Goal: Information Seeking & Learning: Learn about a topic

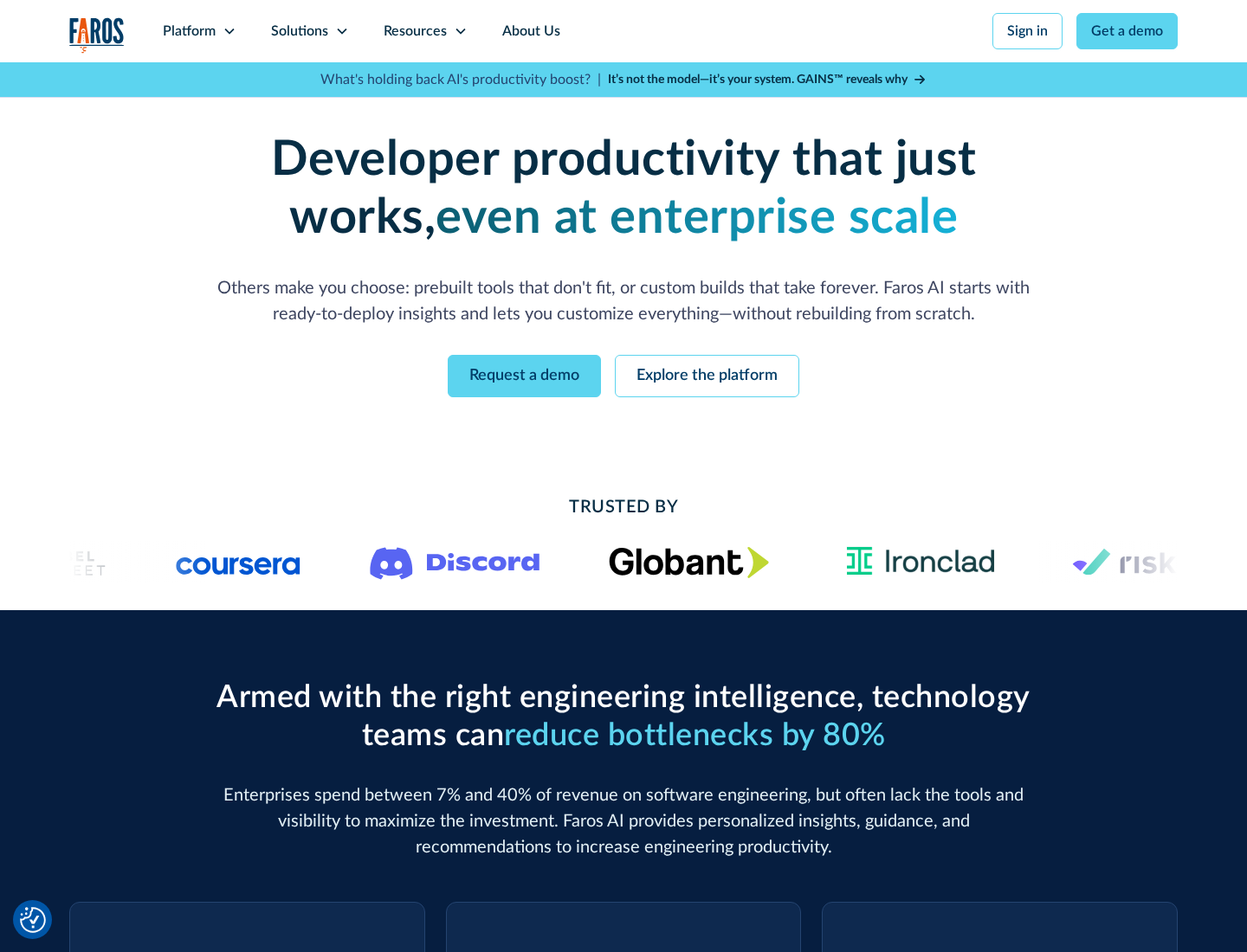
click at [229, 31] on icon at bounding box center [229, 31] width 14 height 14
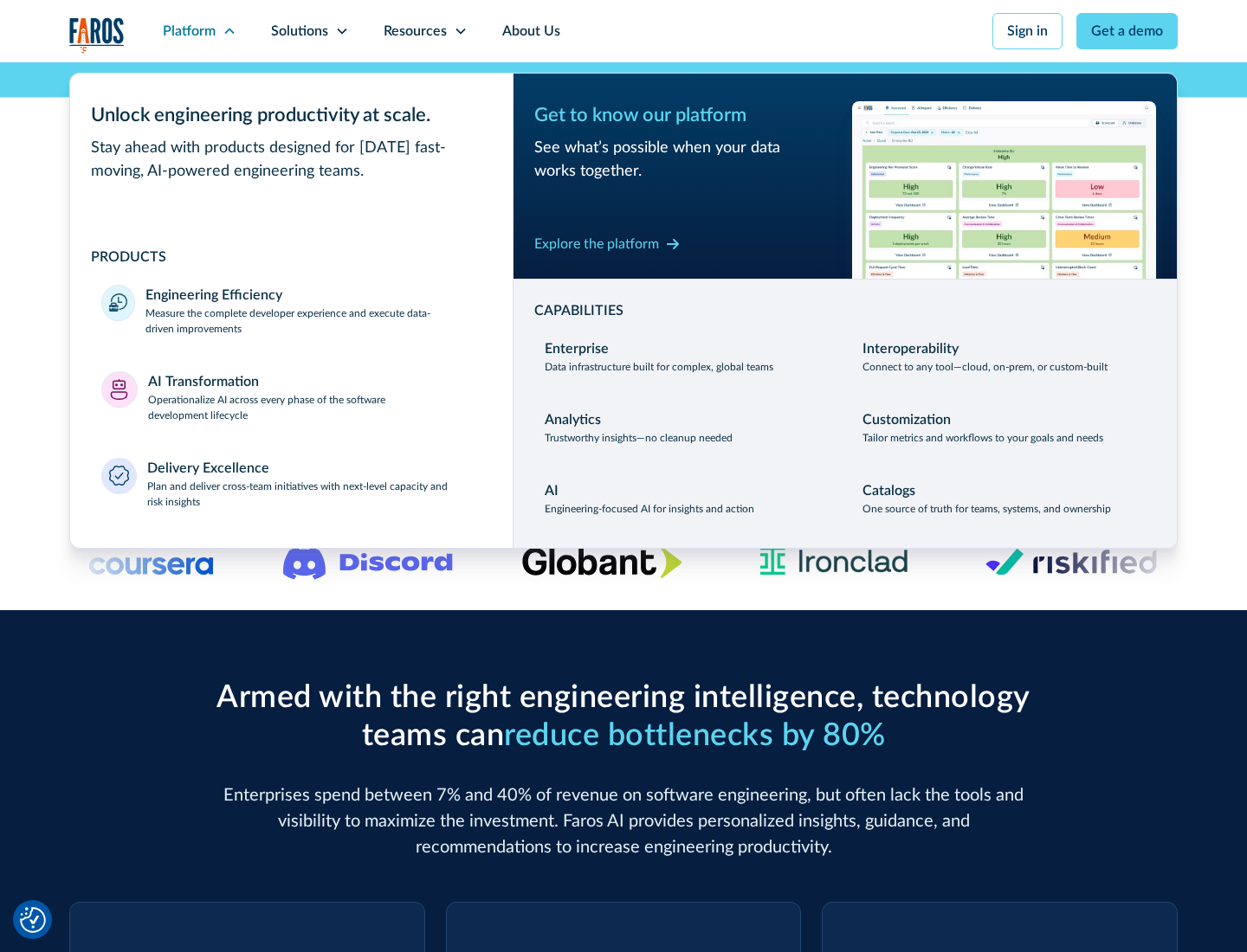
click at [313, 320] on p "Measure the complete developer experience and execute data-driven improvements" at bounding box center [313, 321] width 336 height 31
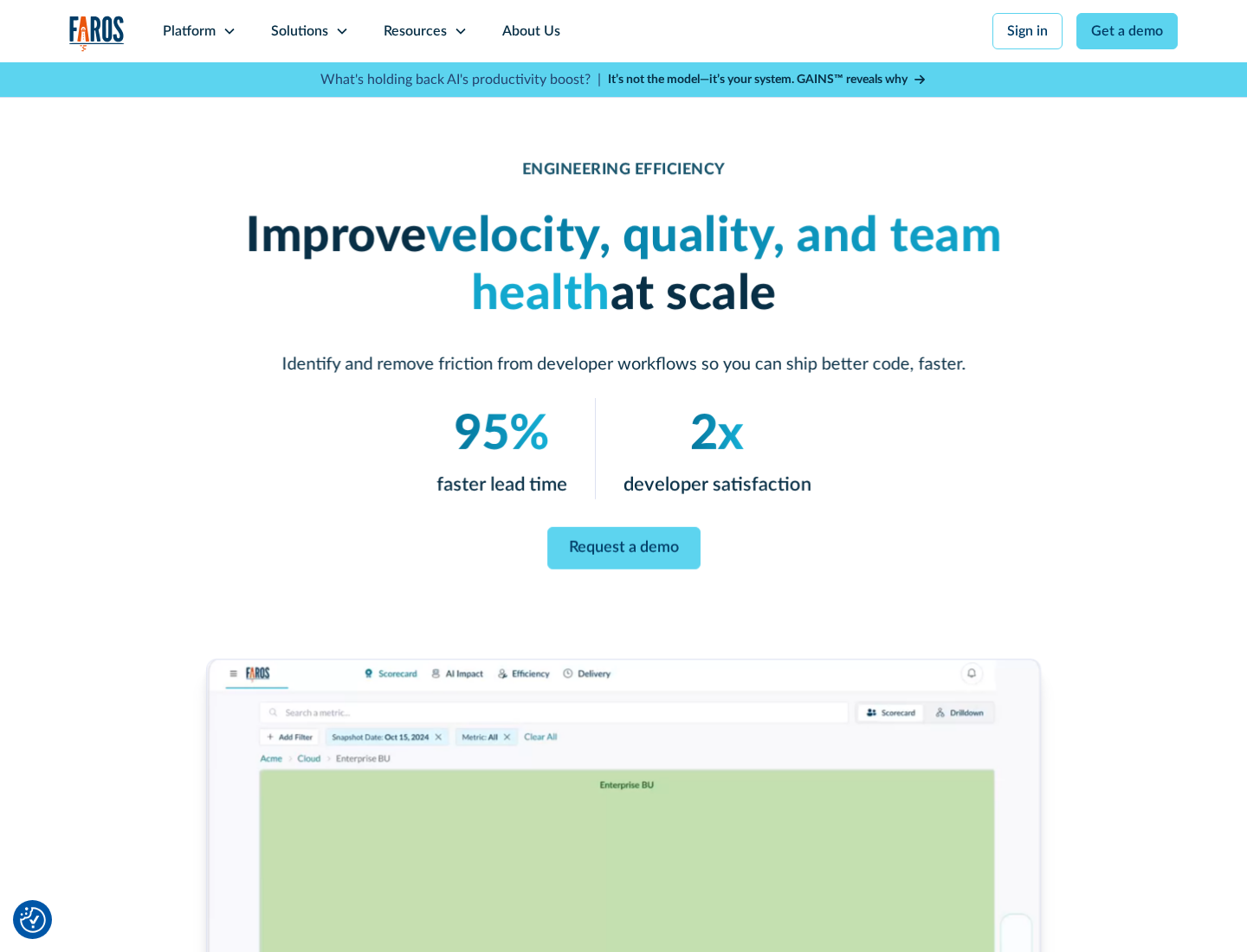
scroll to position [73, 0]
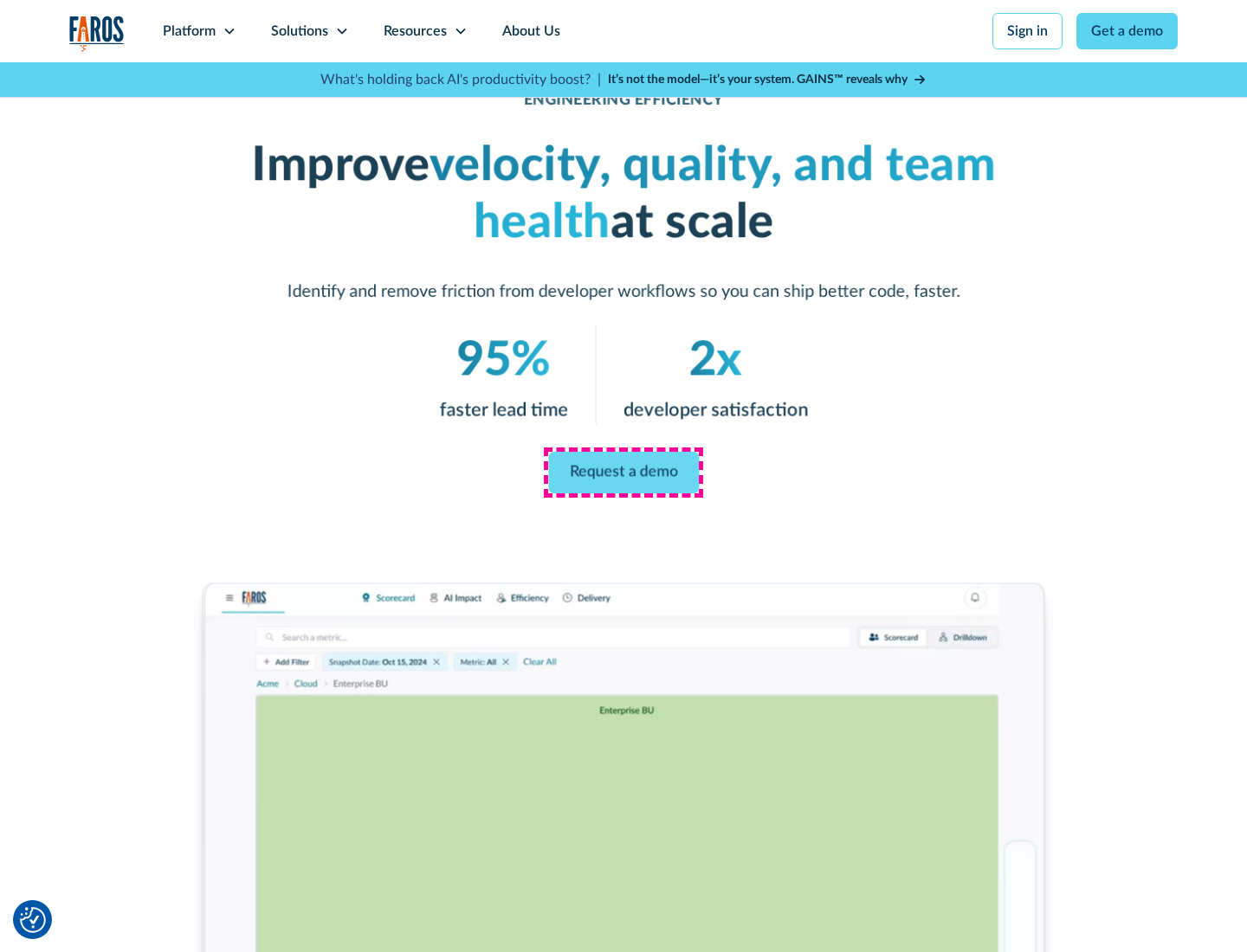
click at [624, 472] on link "Request a demo" at bounding box center [624, 472] width 151 height 42
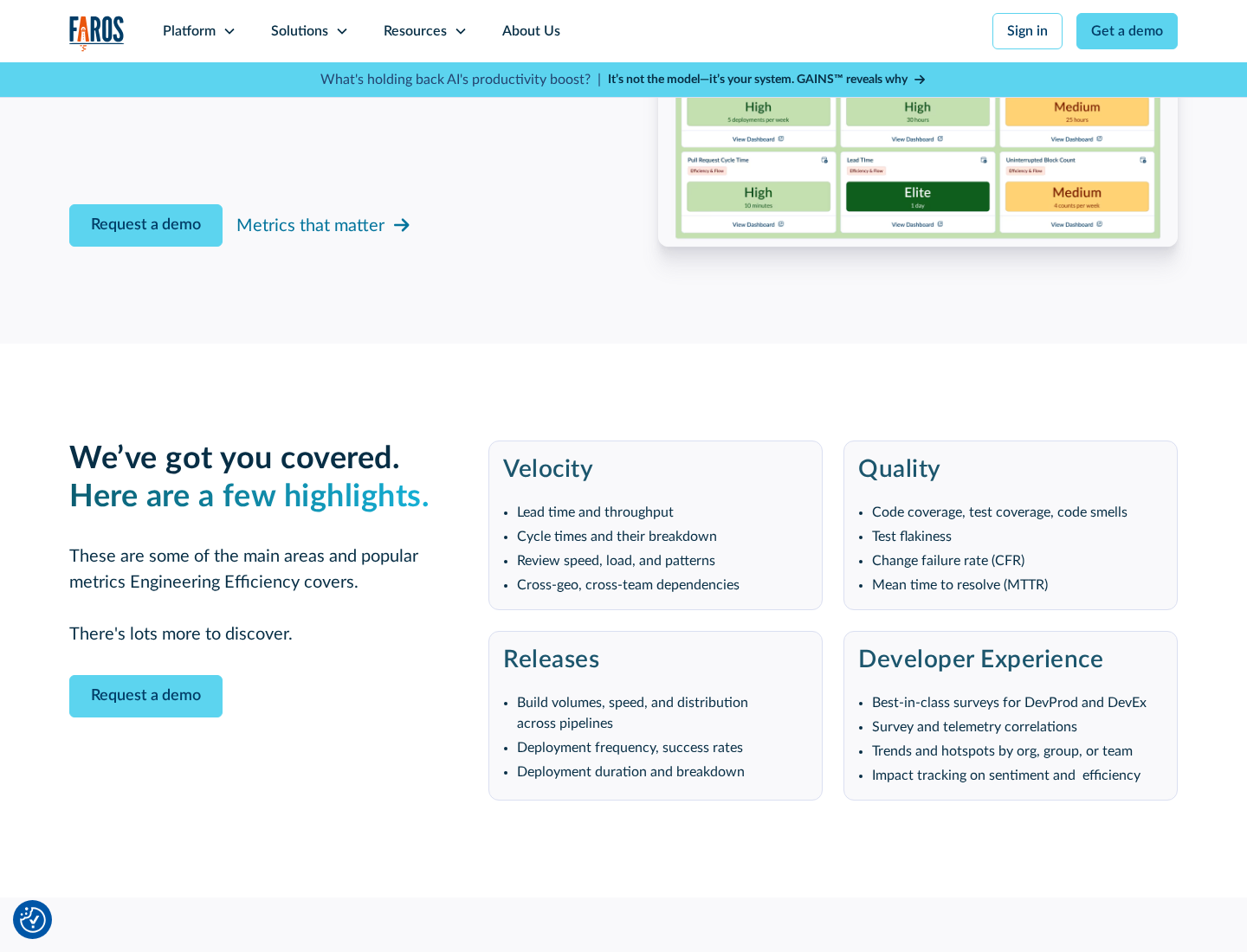
scroll to position [3799, 0]
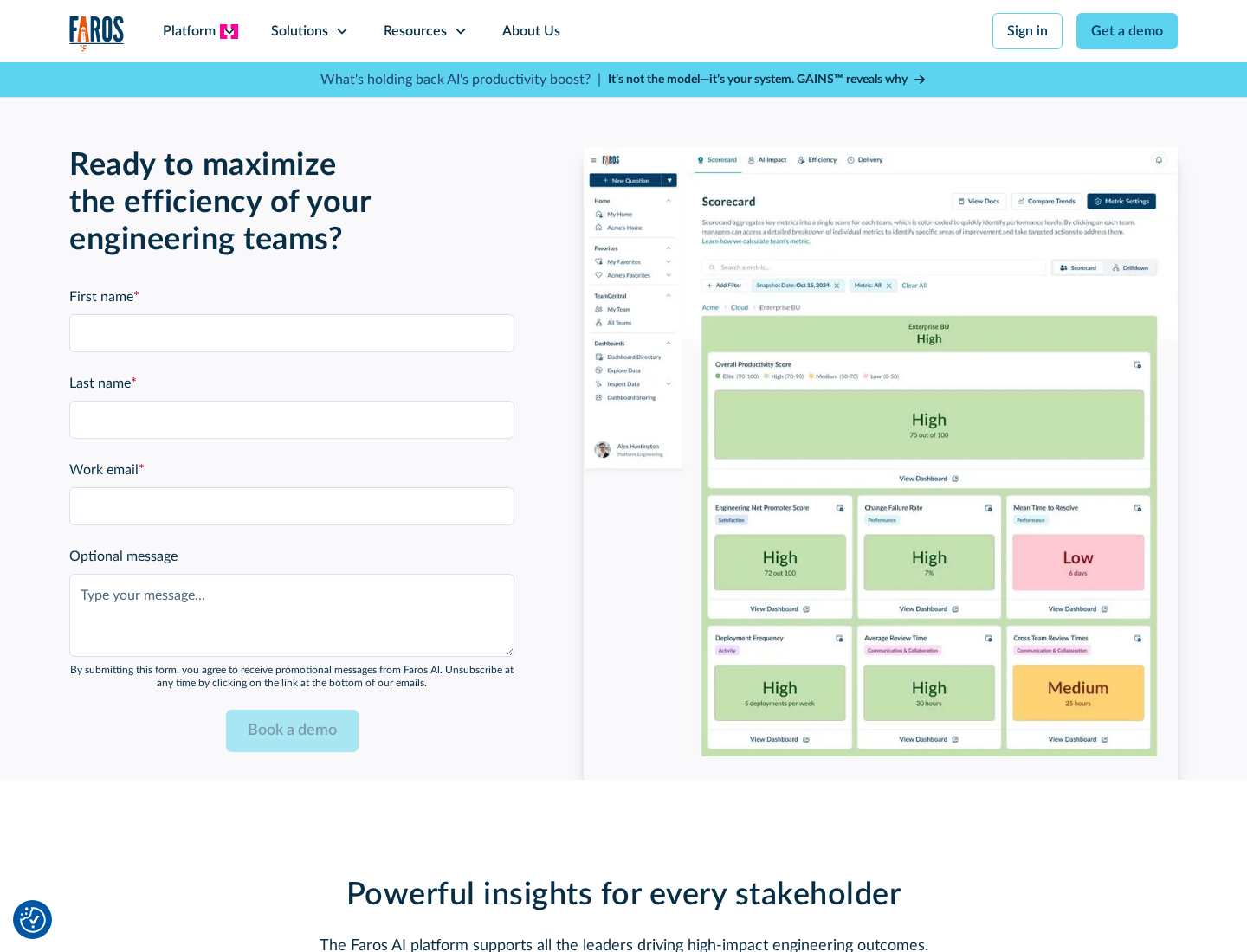
click at [229, 31] on icon at bounding box center [229, 31] width 14 height 14
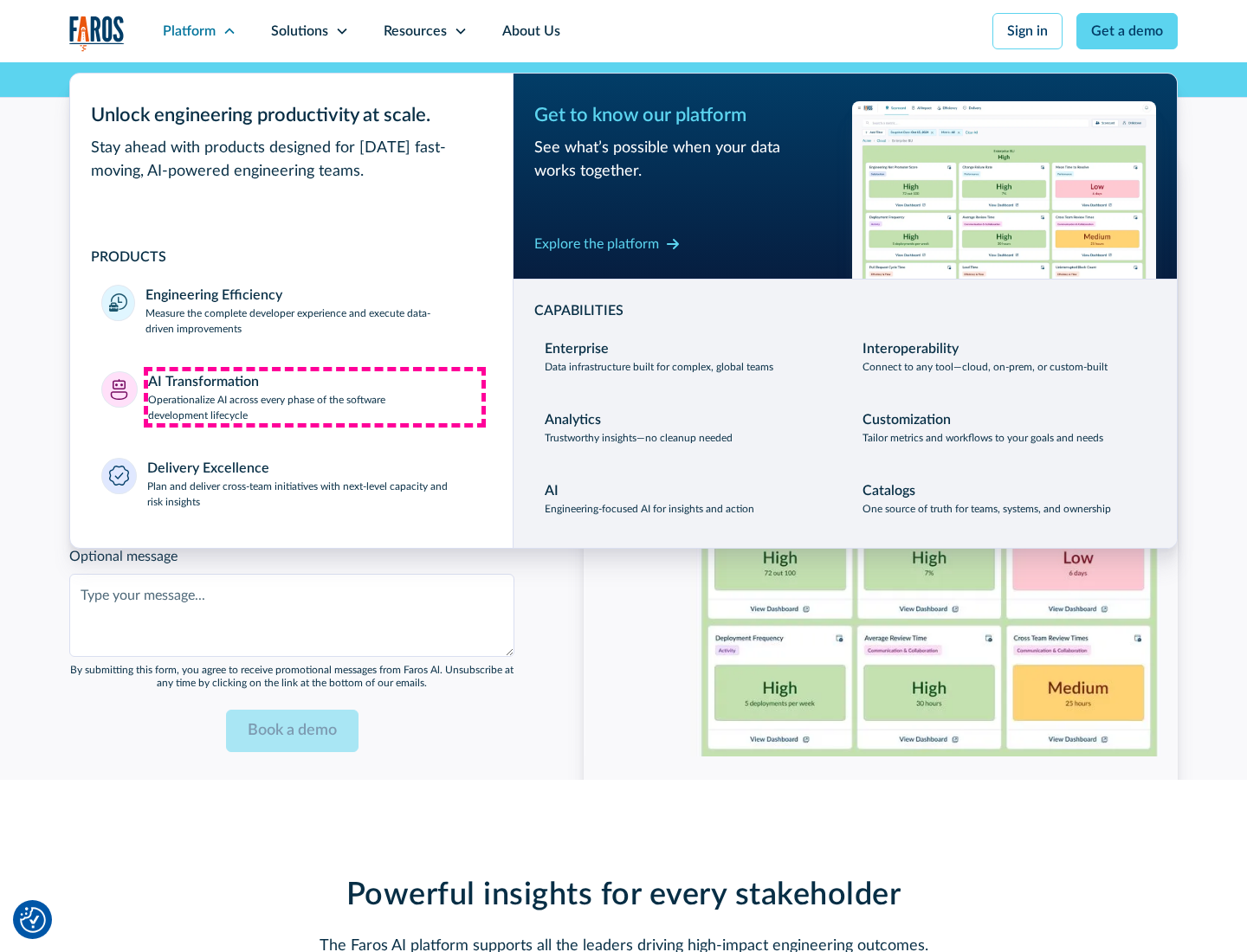
click at [314, 396] on p "Operationalize AI across every phase of the software development lifecycle" at bounding box center [315, 408] width 334 height 31
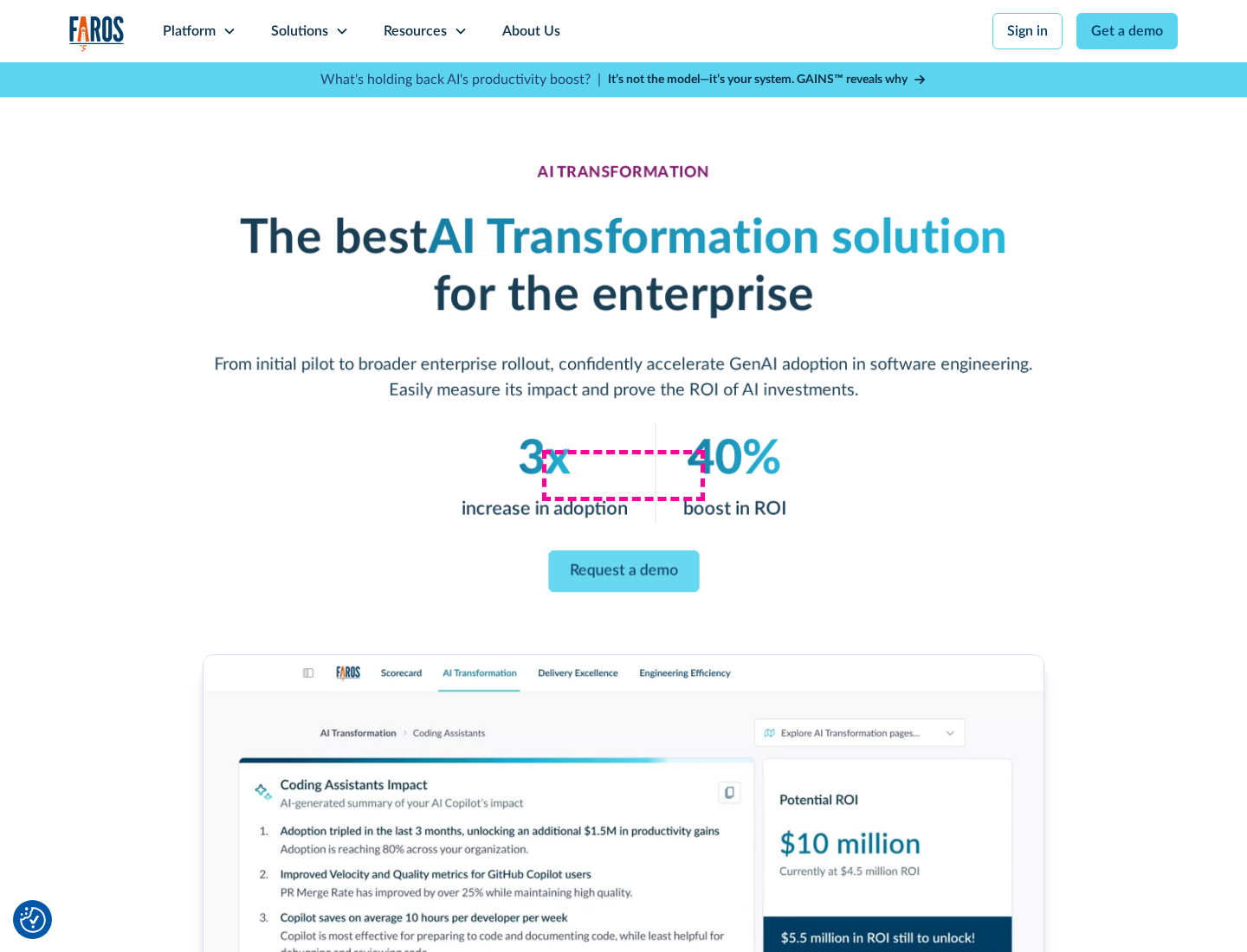
scroll to position [99, 0]
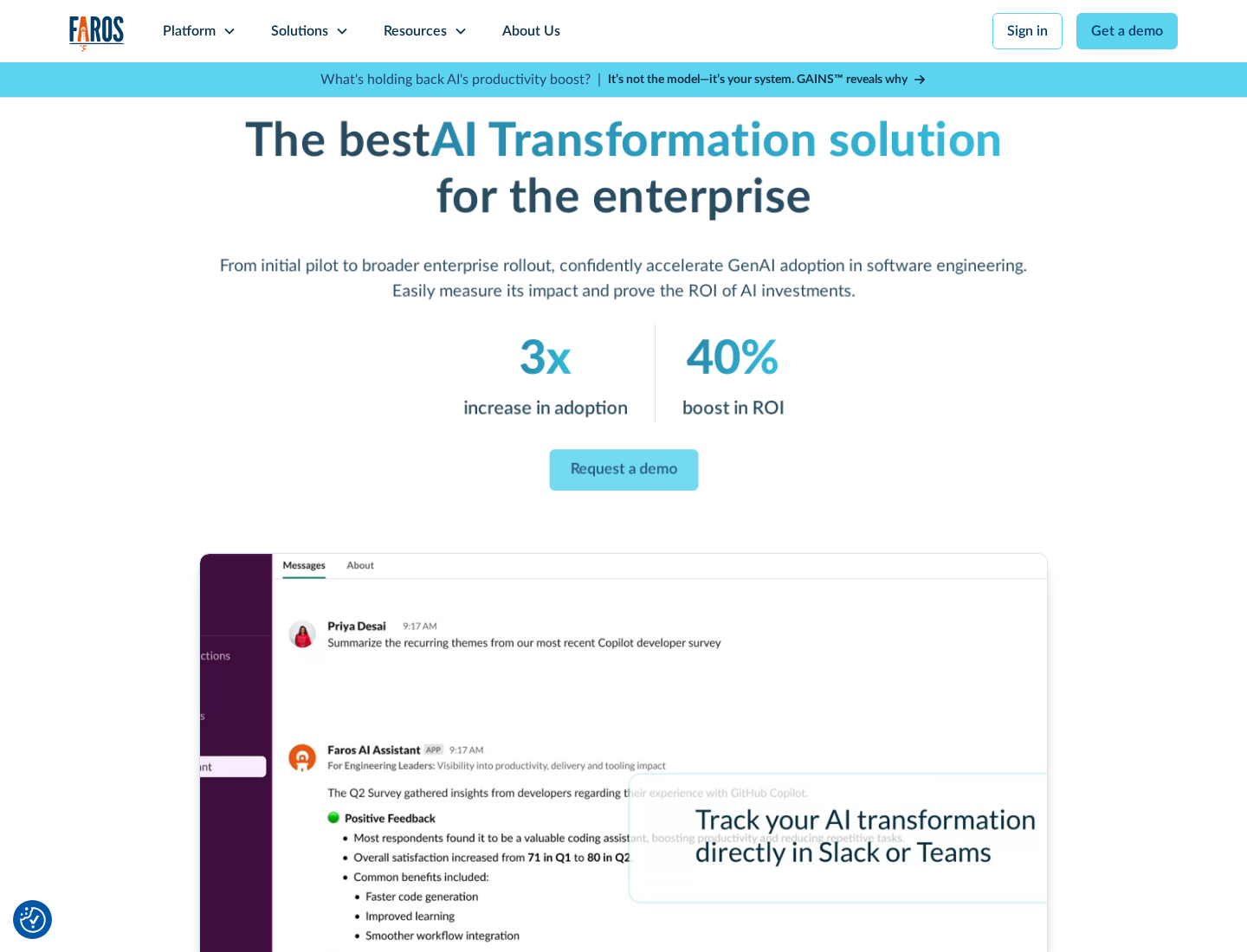
click at [624, 470] on link "Request a demo" at bounding box center [624, 470] width 149 height 42
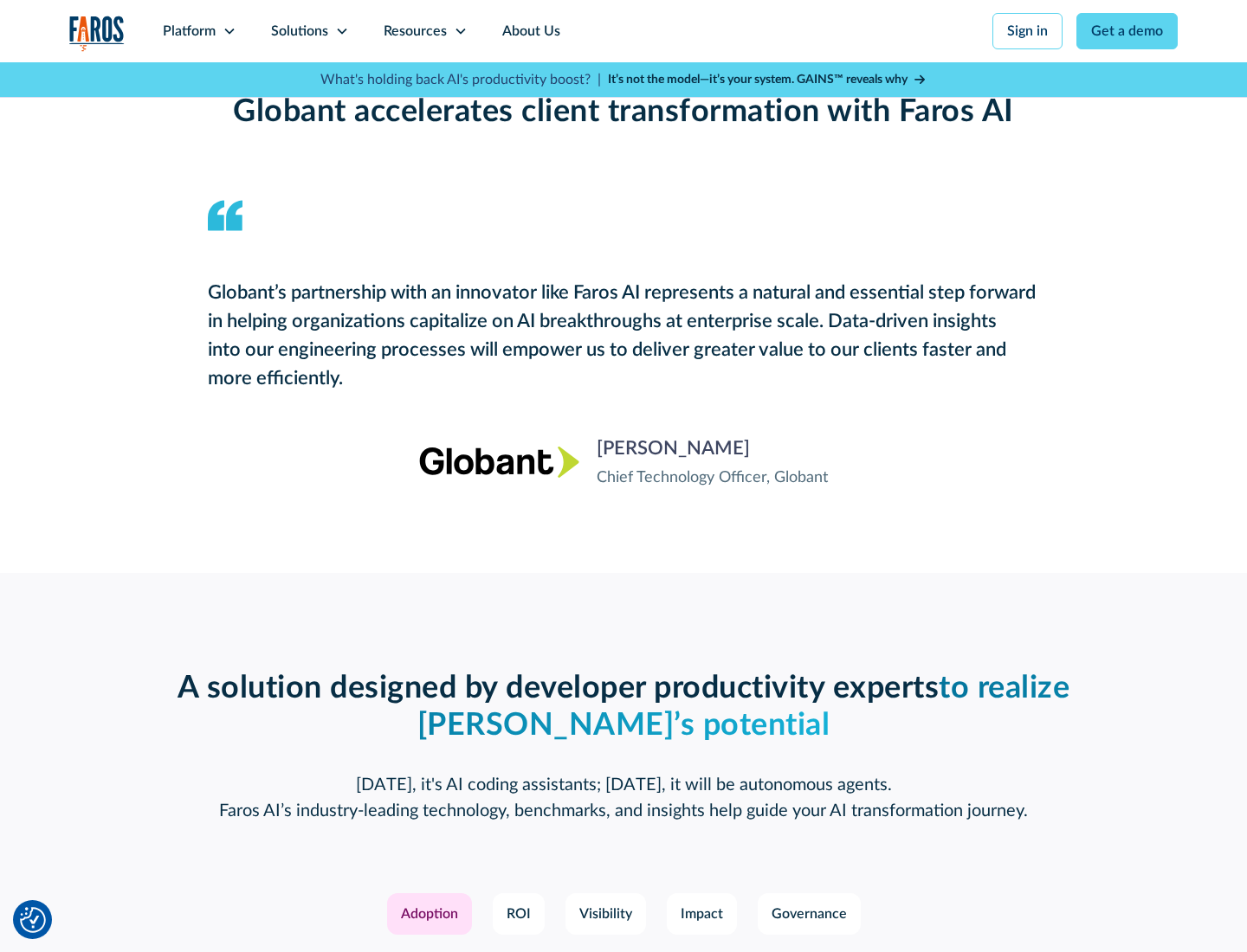
scroll to position [4215, 0]
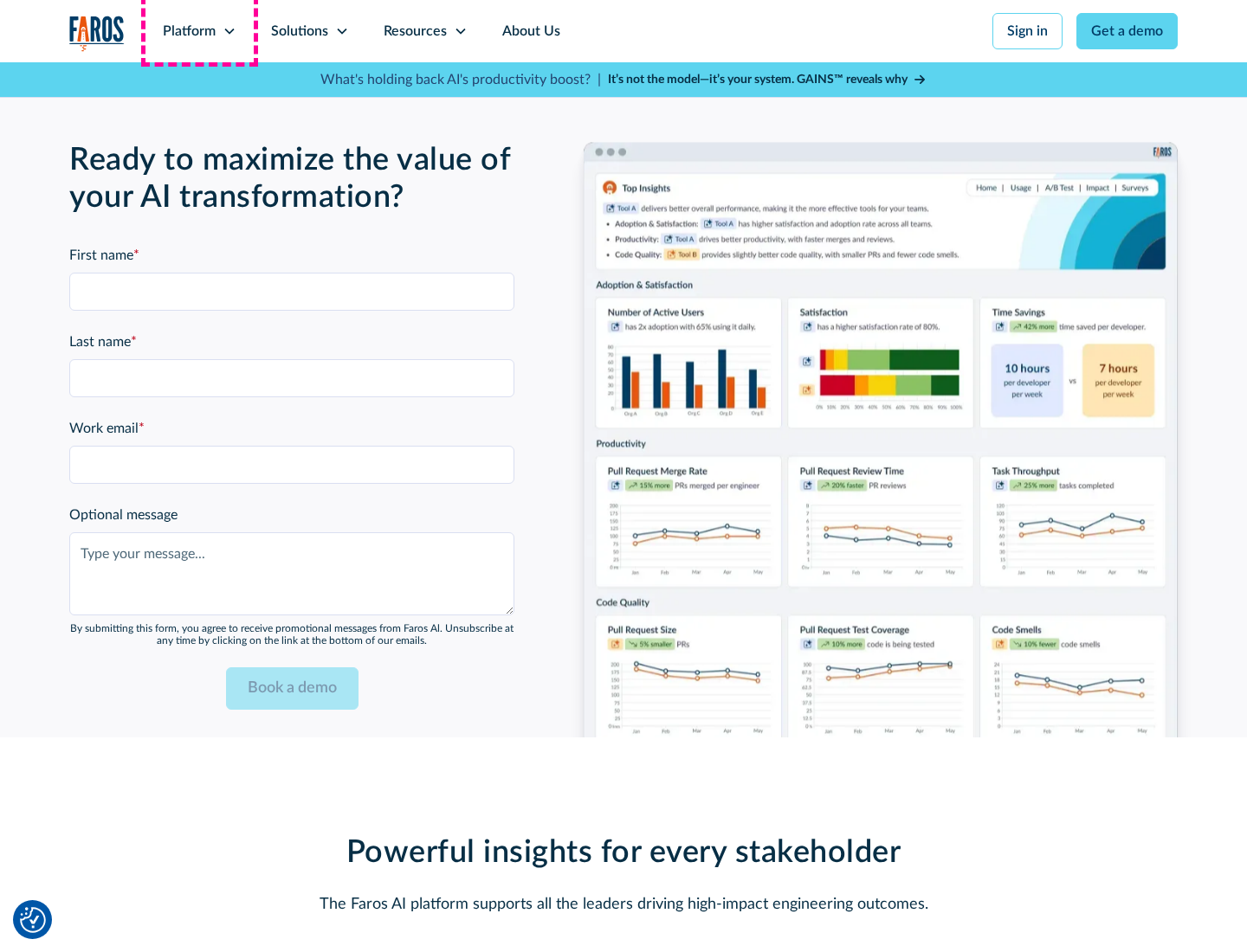
click at [199, 31] on div "Platform" at bounding box center [189, 31] width 53 height 20
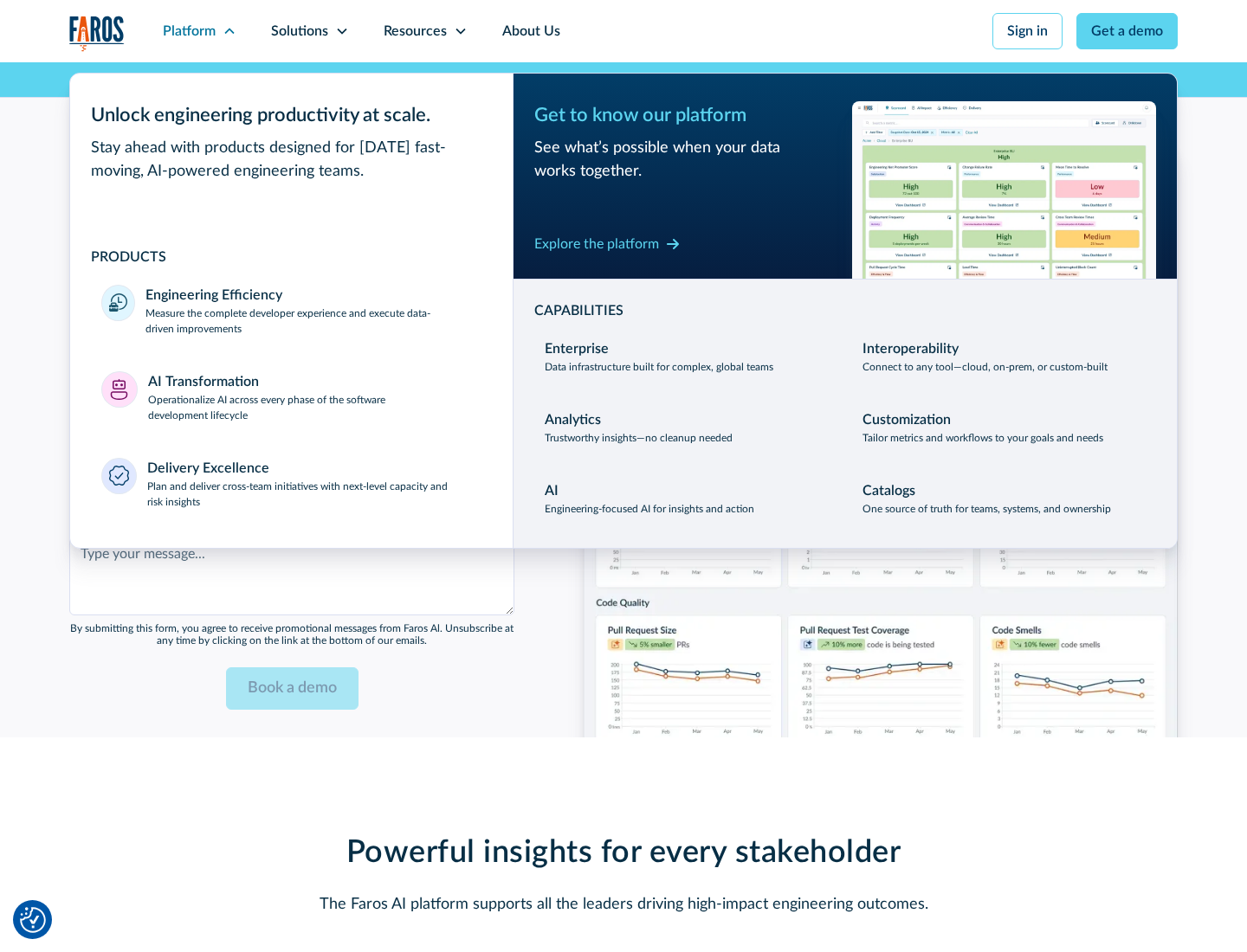
click at [597, 244] on div "Explore the platform" at bounding box center [597, 244] width 125 height 20
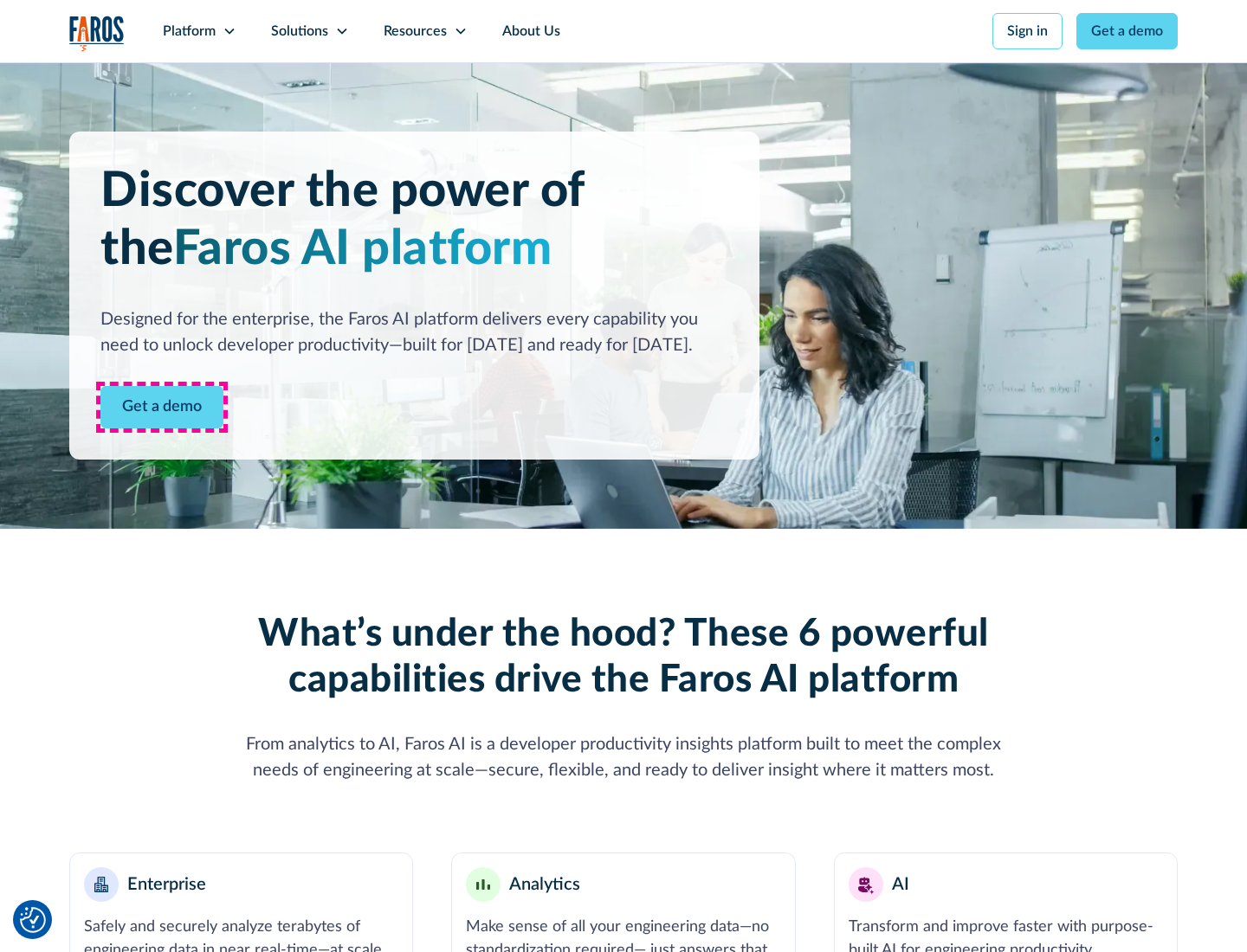
click at [162, 407] on link "Get a demo" at bounding box center [161, 407] width 123 height 43
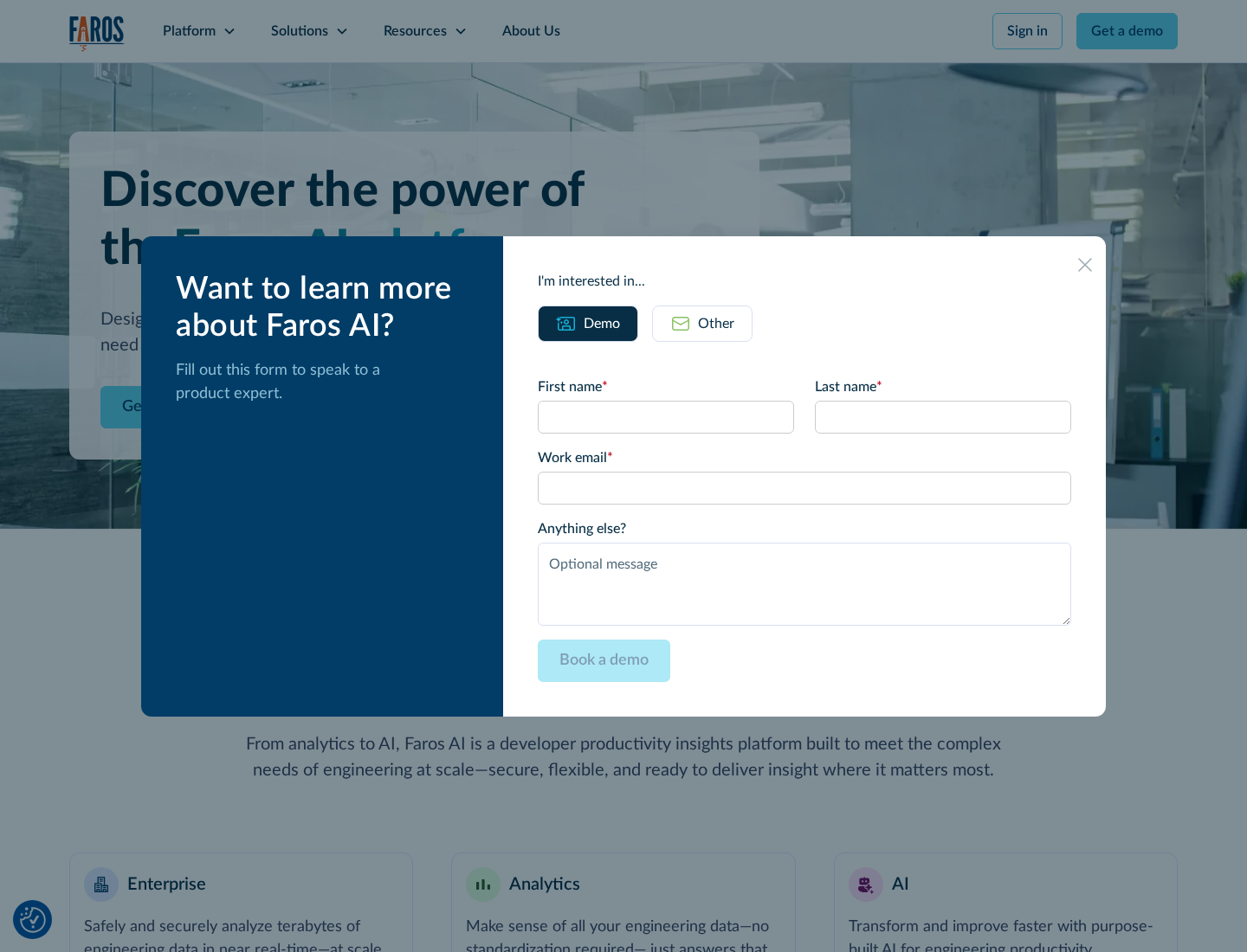
click at [716, 323] on div "Other" at bounding box center [716, 323] width 36 height 20
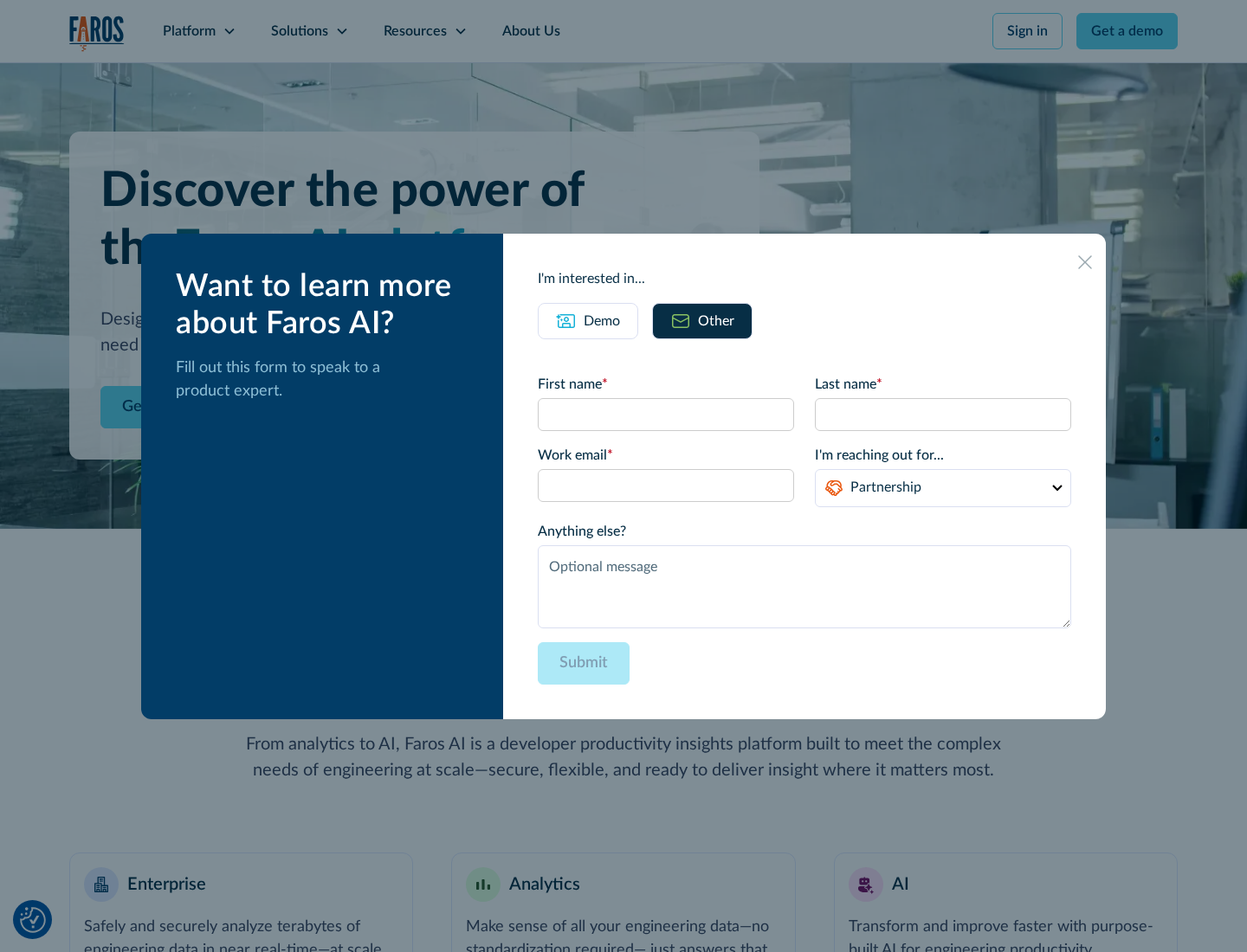
click at [602, 320] on div "Demo" at bounding box center [601, 321] width 36 height 20
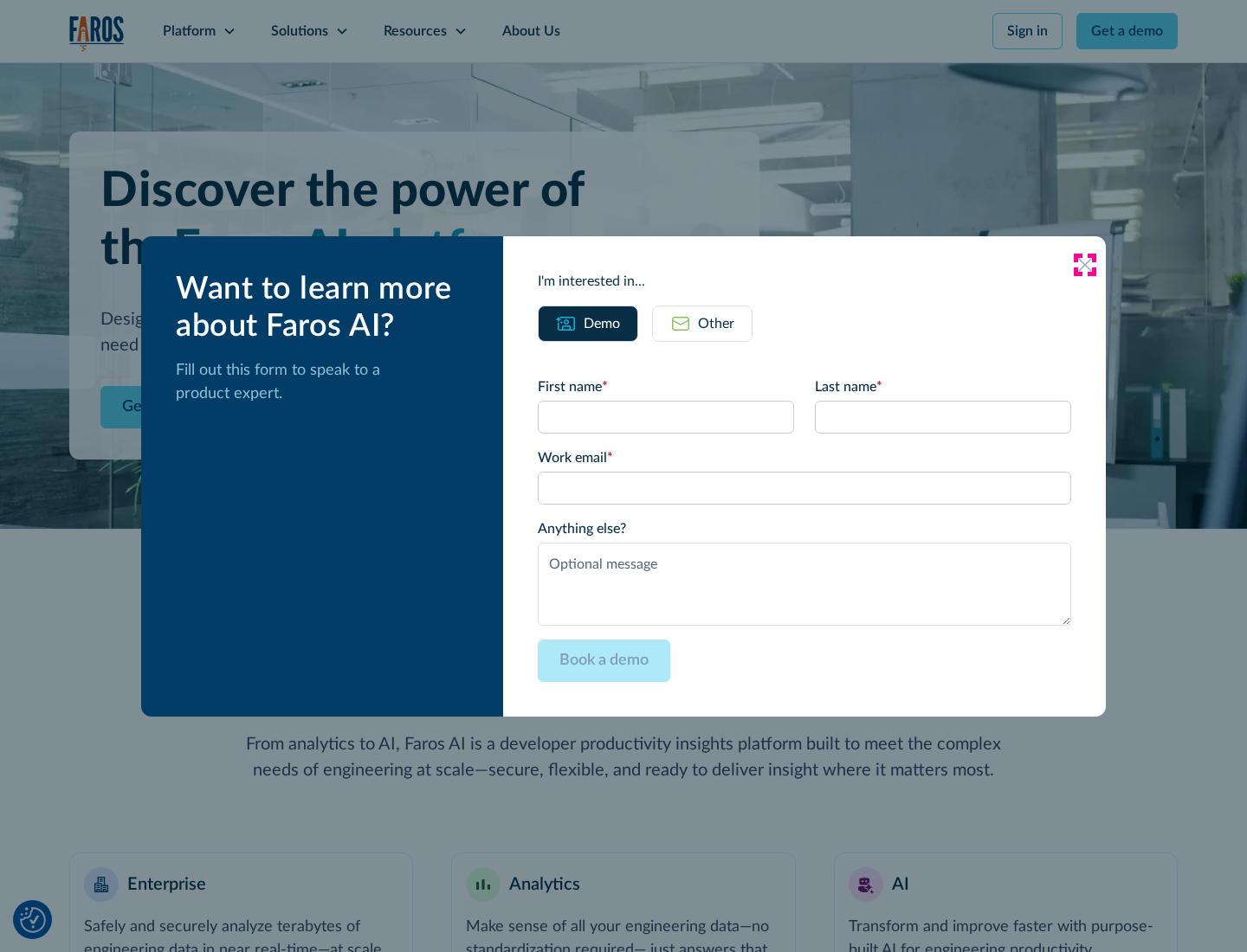
click at [1085, 264] on icon at bounding box center [1085, 265] width 14 height 14
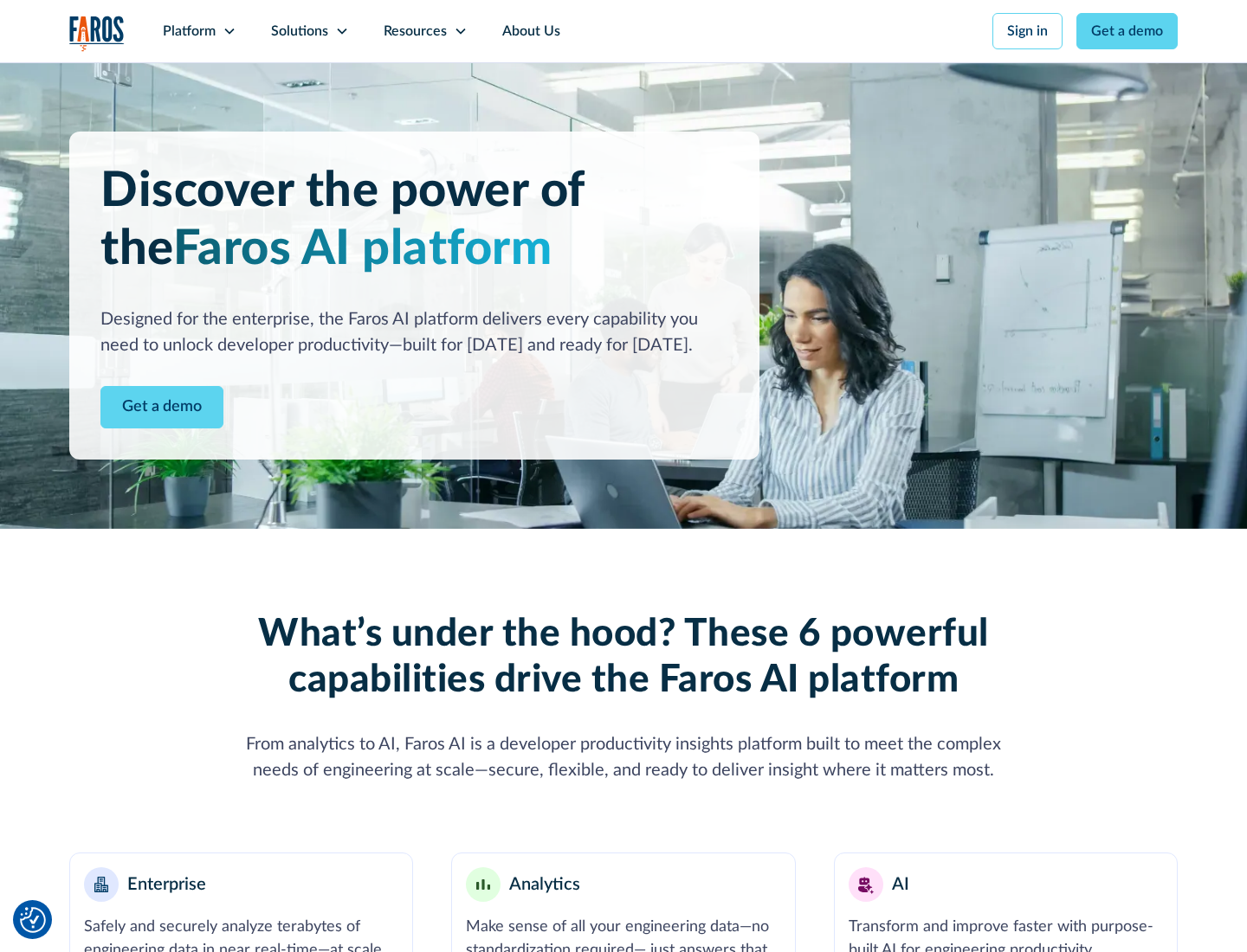
click at [229, 31] on icon at bounding box center [229, 31] width 14 height 14
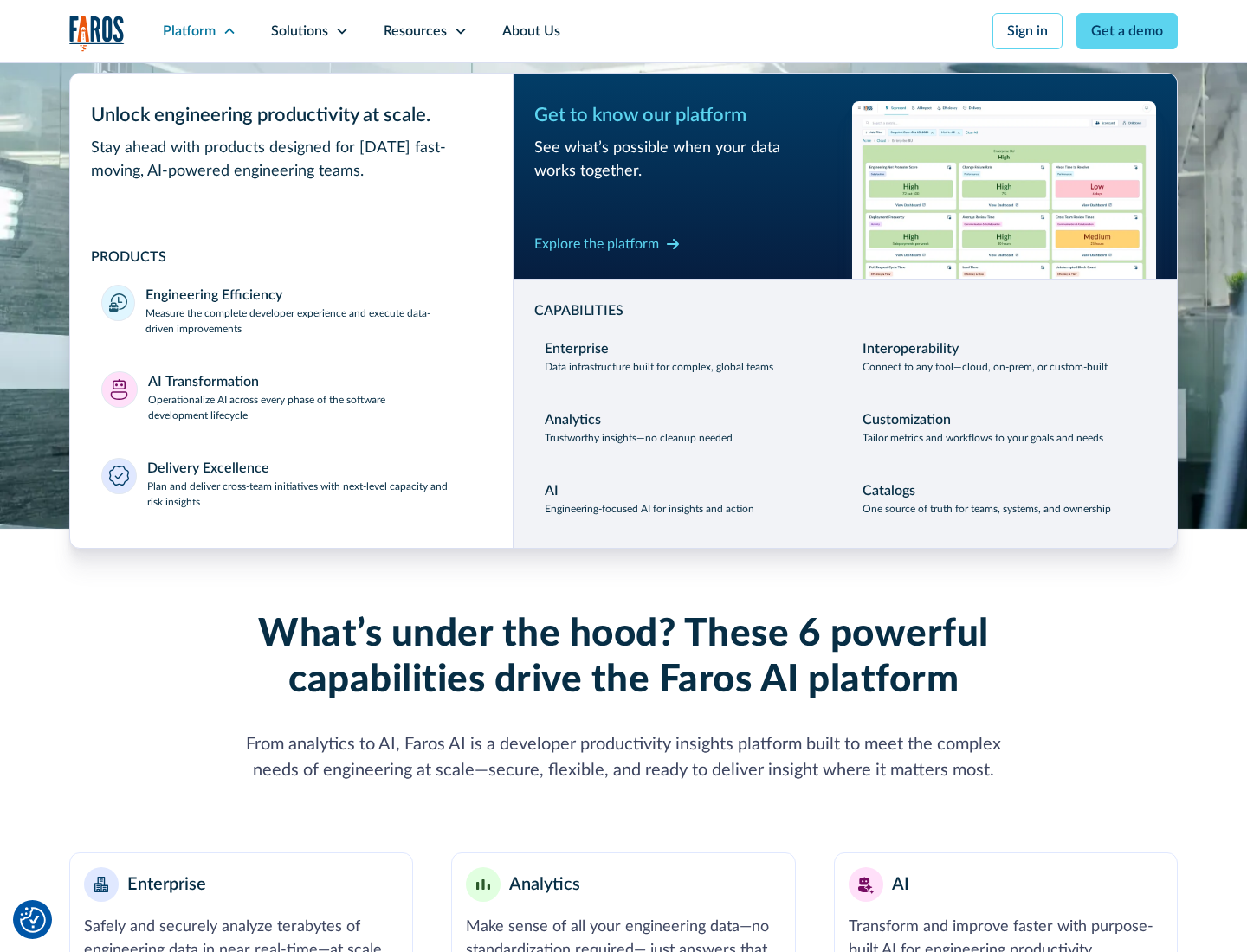
click at [313, 494] on p "Plan and deliver cross-team initiatives with next-level capacity and risk insig…" at bounding box center [315, 495] width 335 height 31
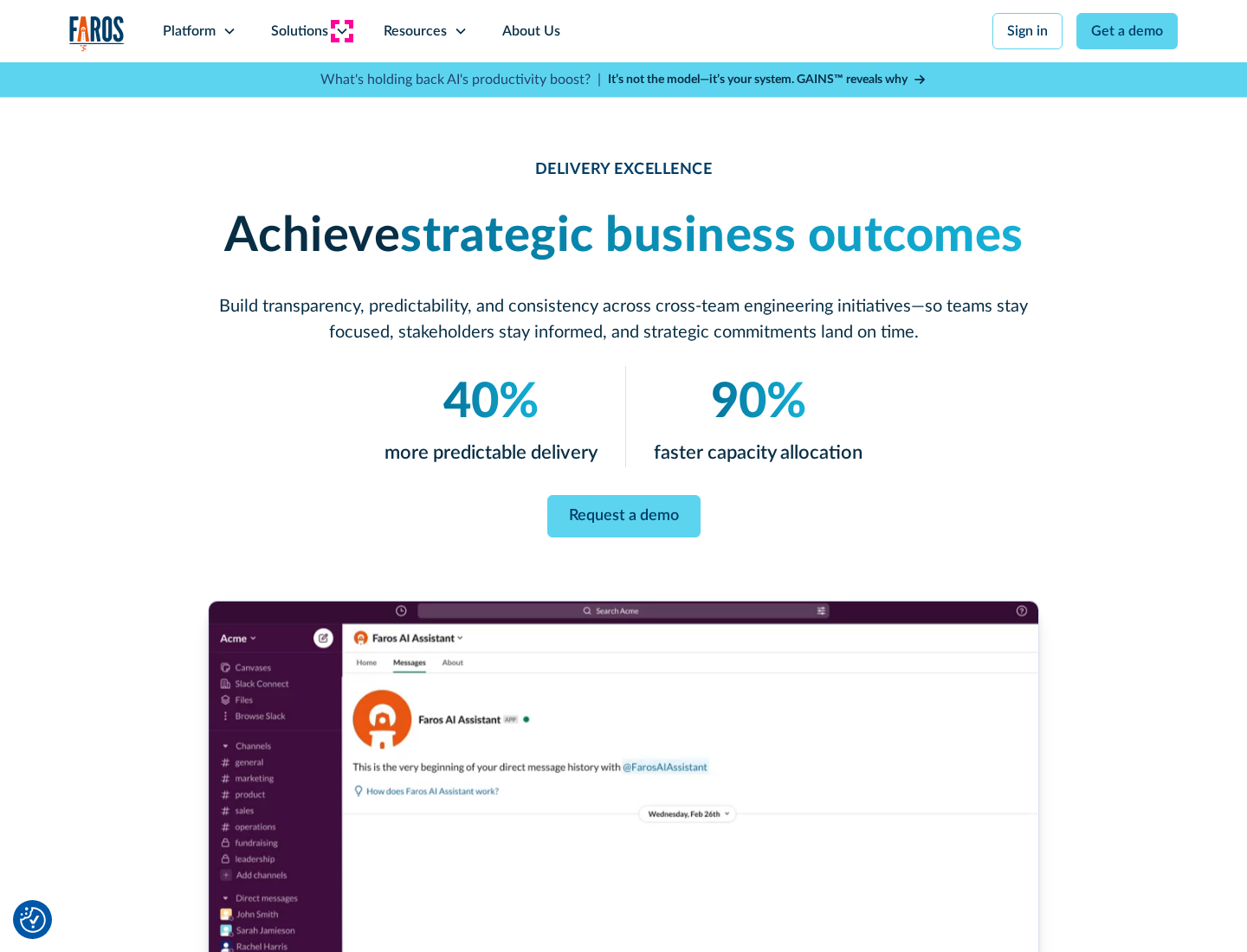
click at [341, 31] on icon at bounding box center [342, 31] width 14 height 14
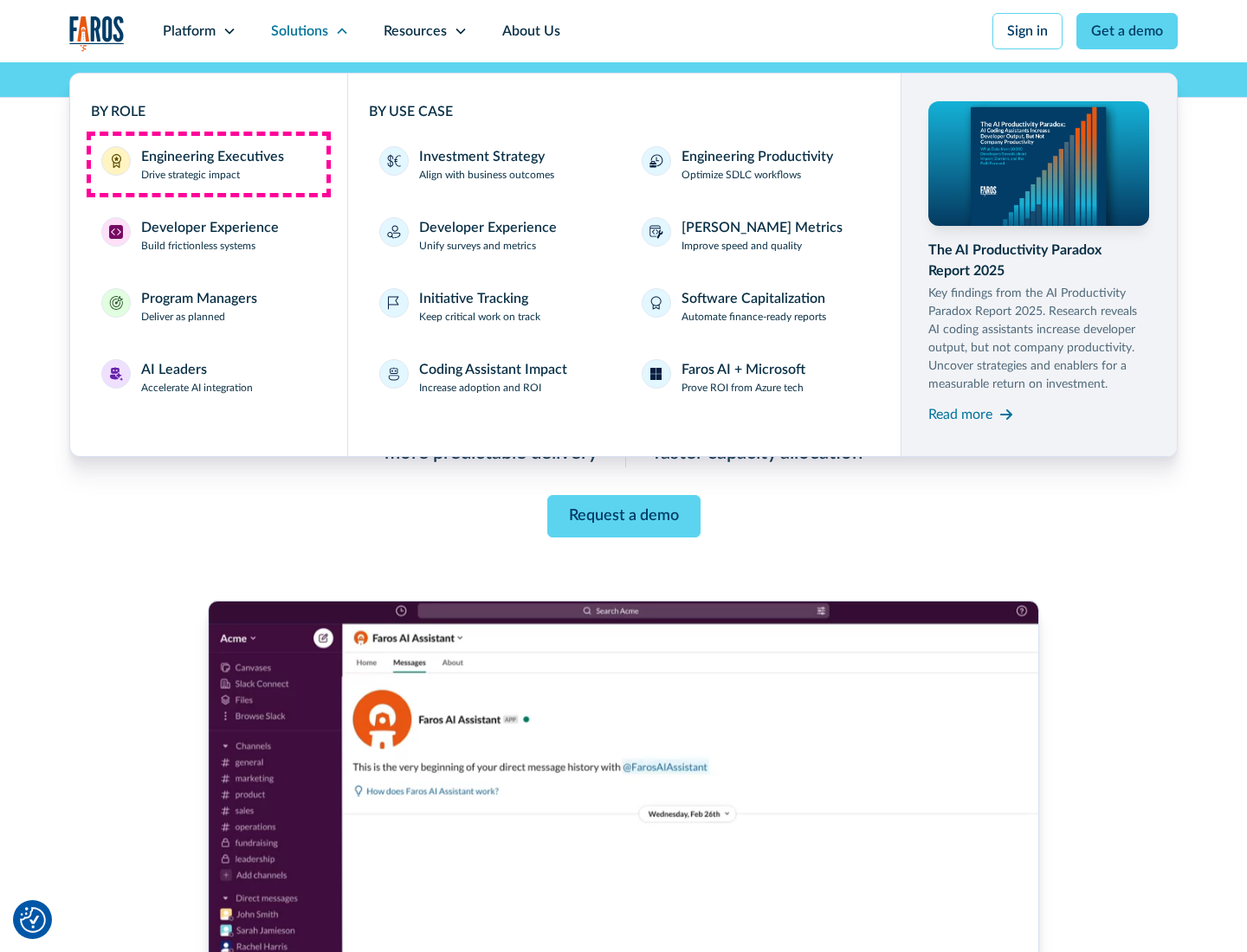
click at [208, 165] on div "Engineering Executives" at bounding box center [212, 157] width 143 height 20
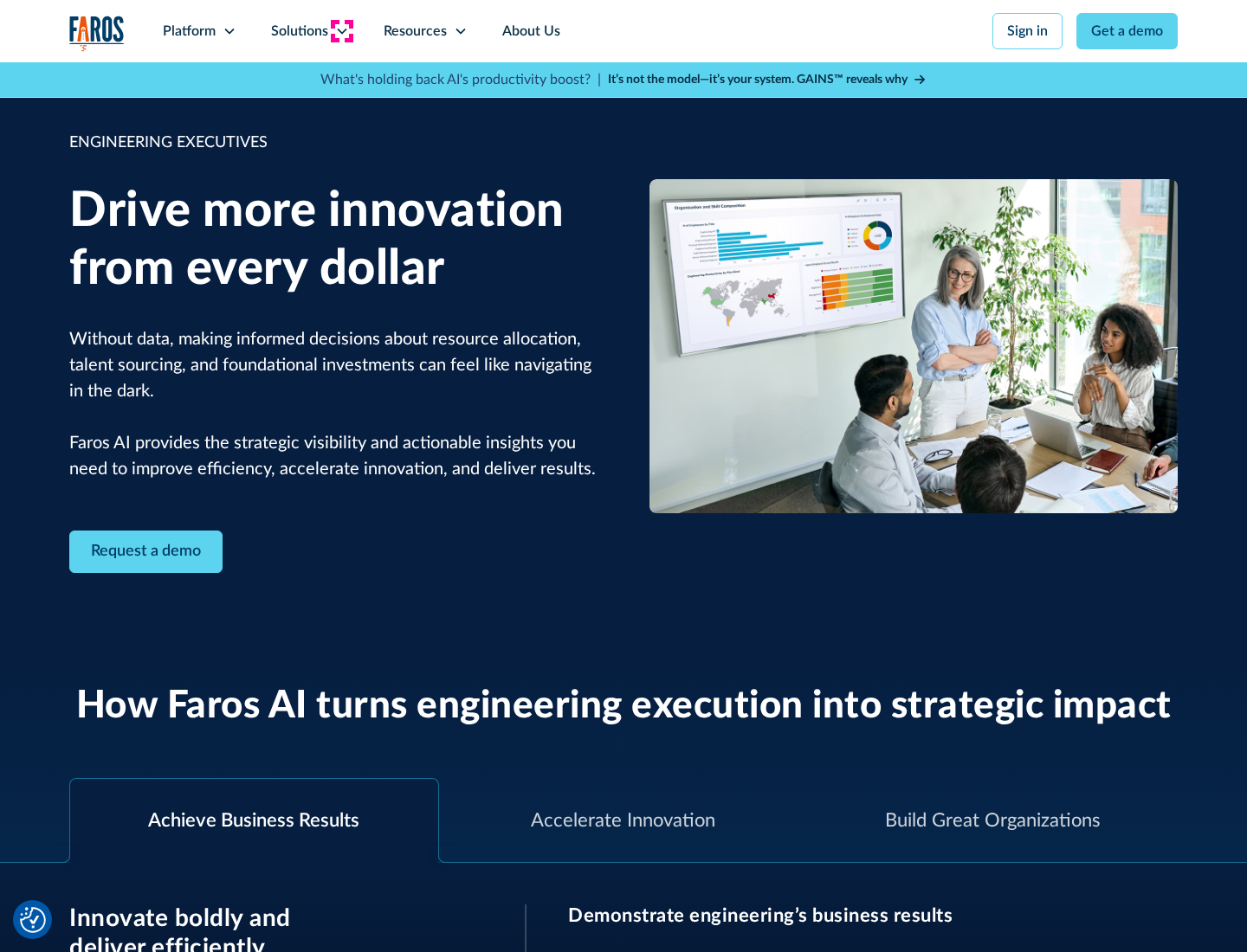
click at [341, 31] on icon at bounding box center [342, 31] width 14 height 14
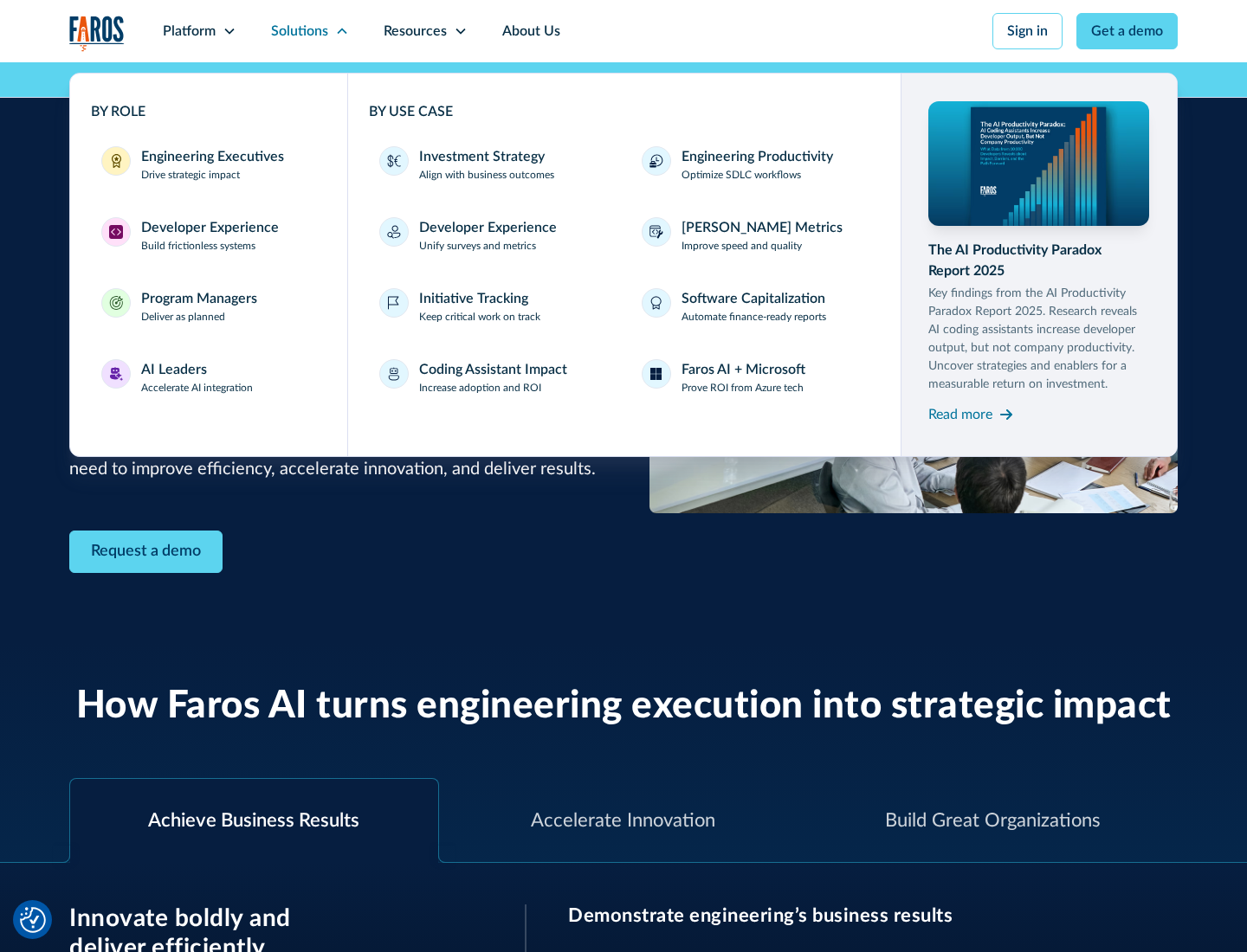
click at [208, 228] on div "Developer Experience" at bounding box center [209, 228] width 138 height 20
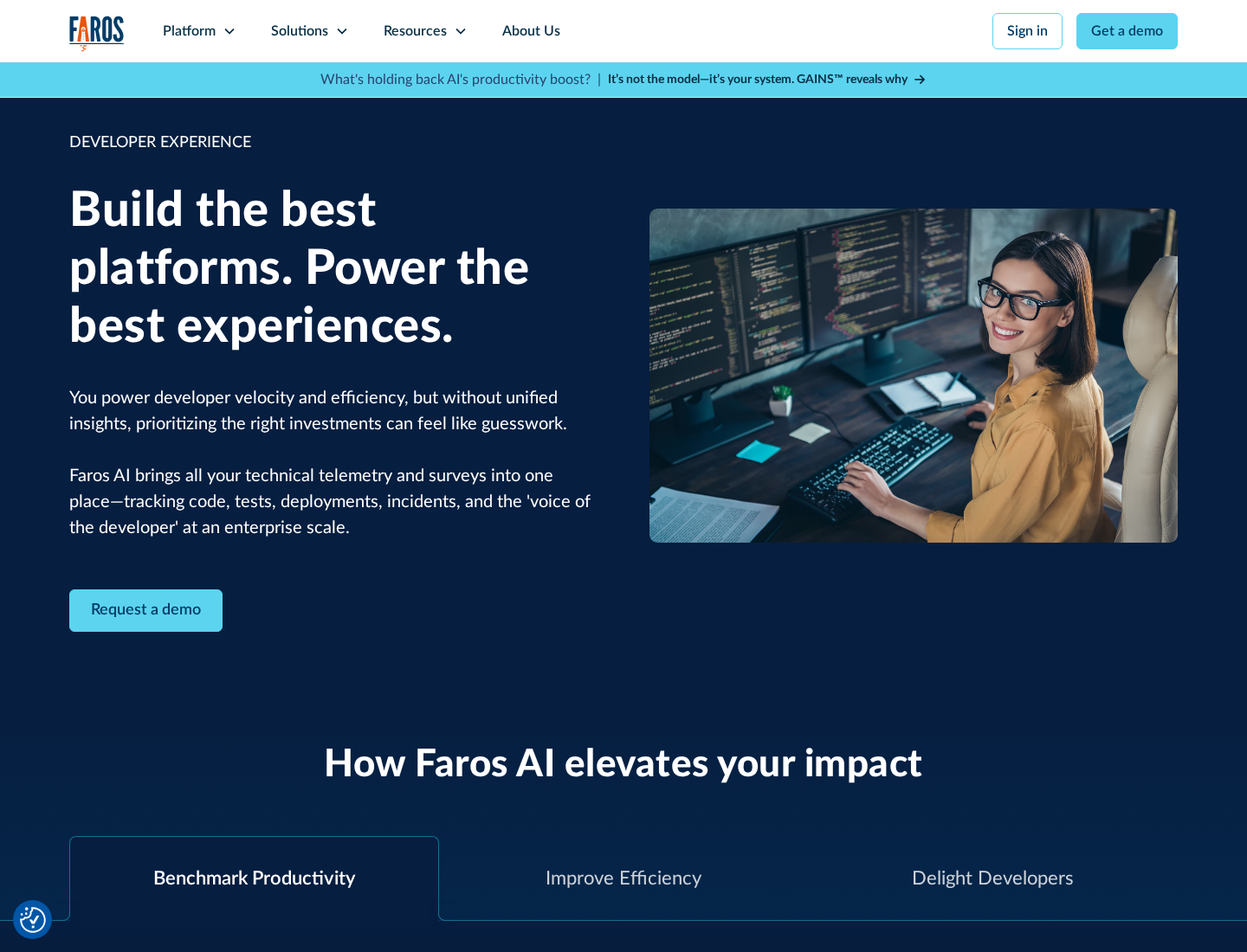
click at [309, 31] on div "Solutions" at bounding box center [300, 31] width 57 height 20
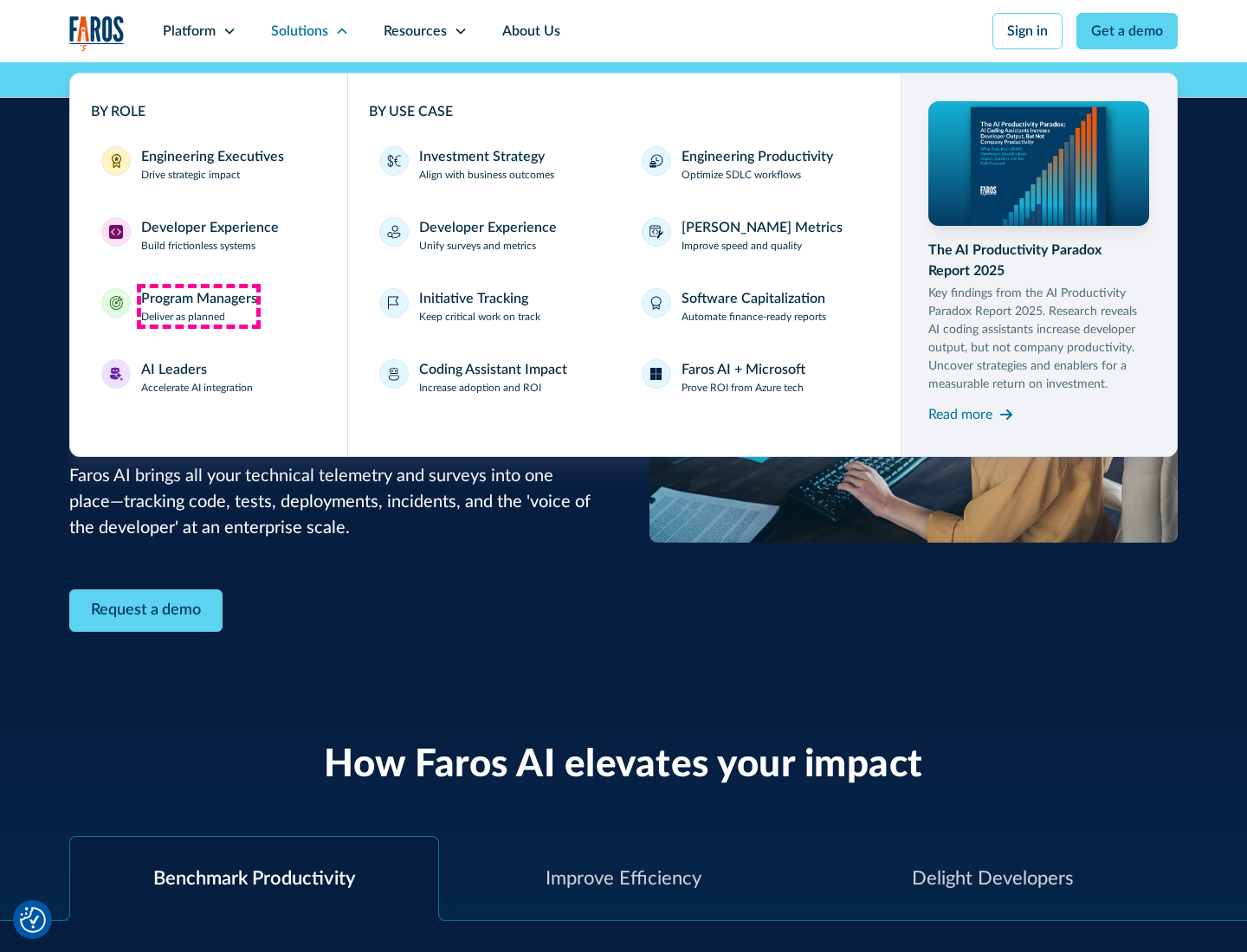
click at [198, 307] on div "Program Managers" at bounding box center [198, 298] width 116 height 20
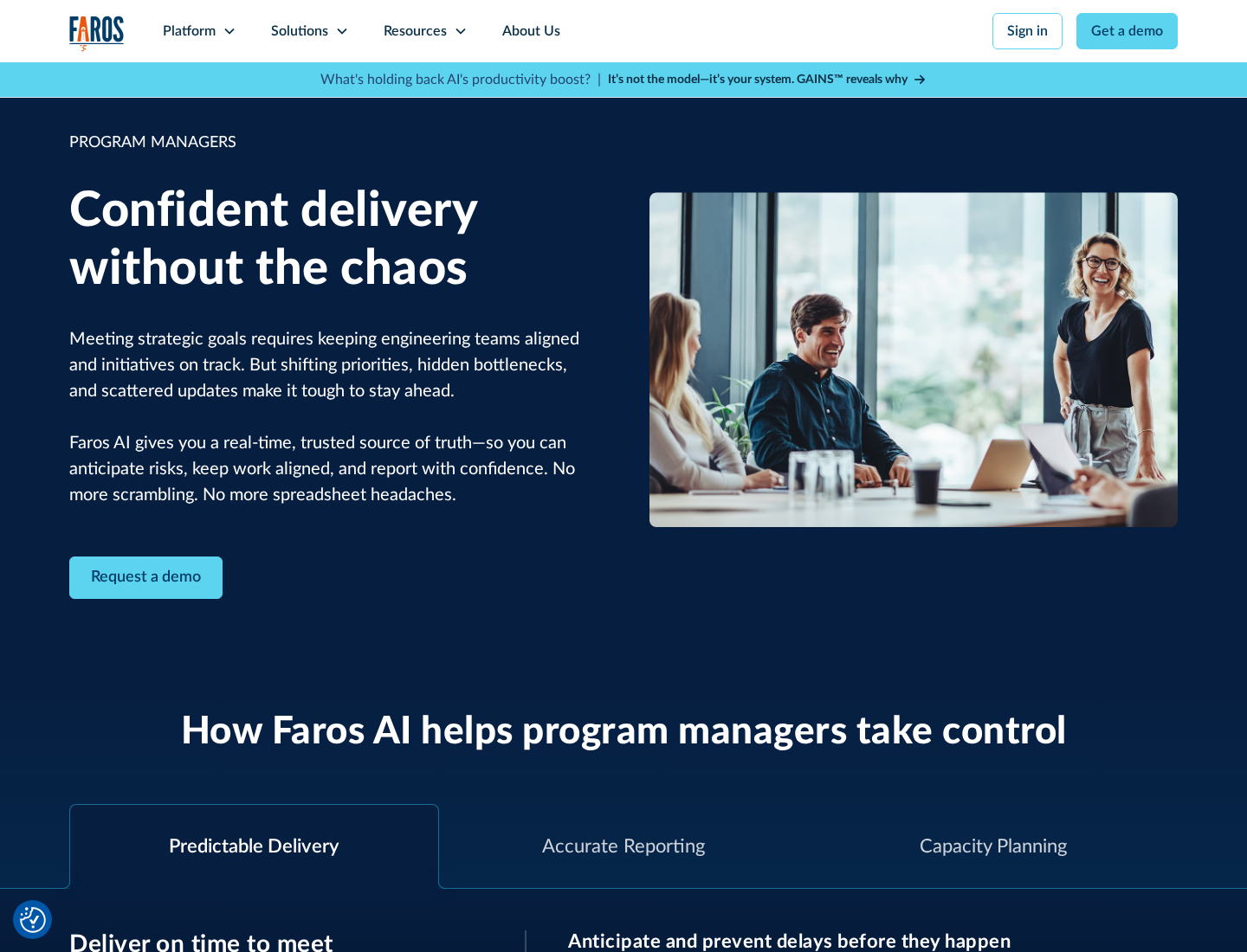
click at [341, 31] on icon at bounding box center [342, 31] width 14 height 14
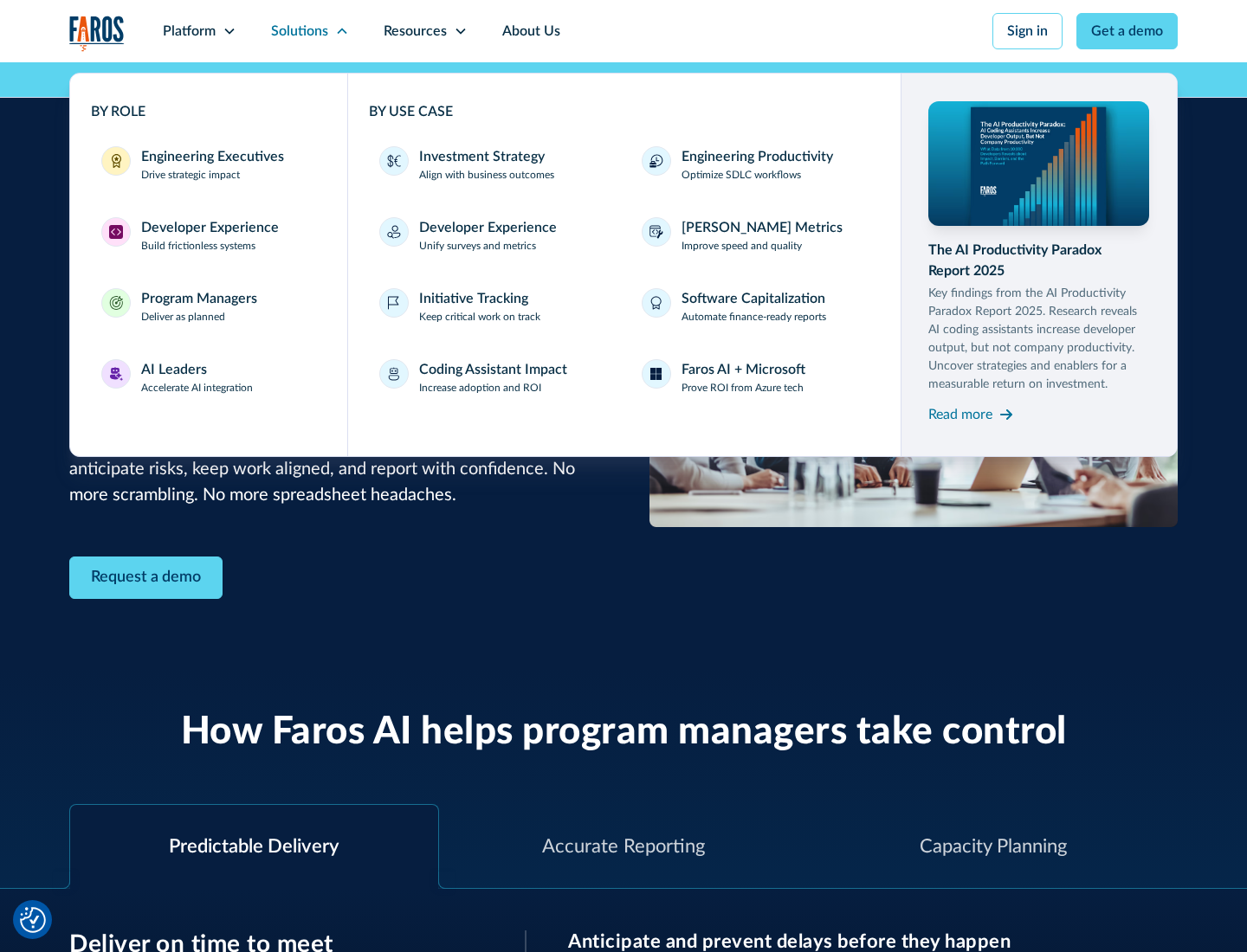
click at [197, 378] on div "AI Leaders" at bounding box center [173, 370] width 66 height 20
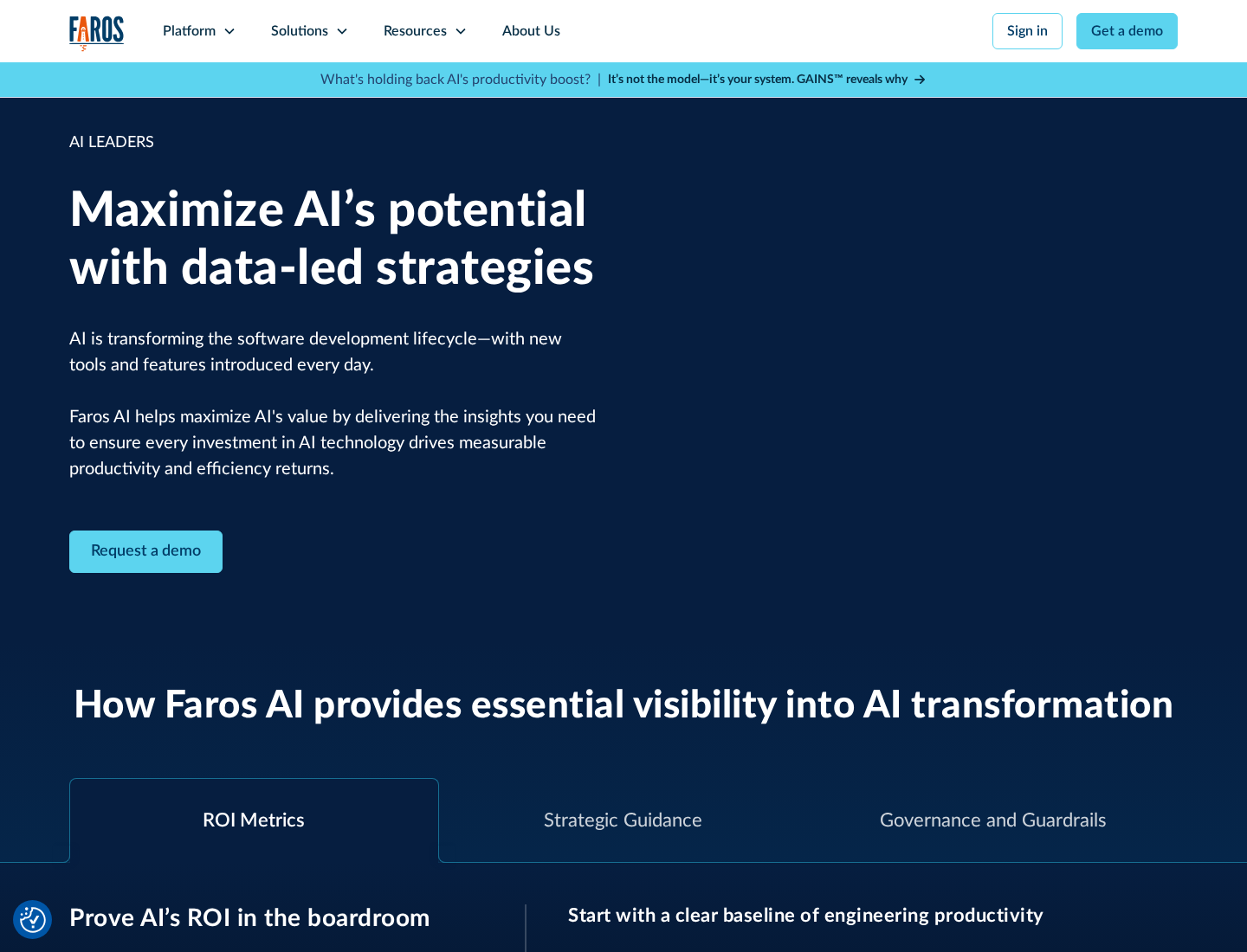
click at [341, 31] on icon at bounding box center [342, 31] width 14 height 14
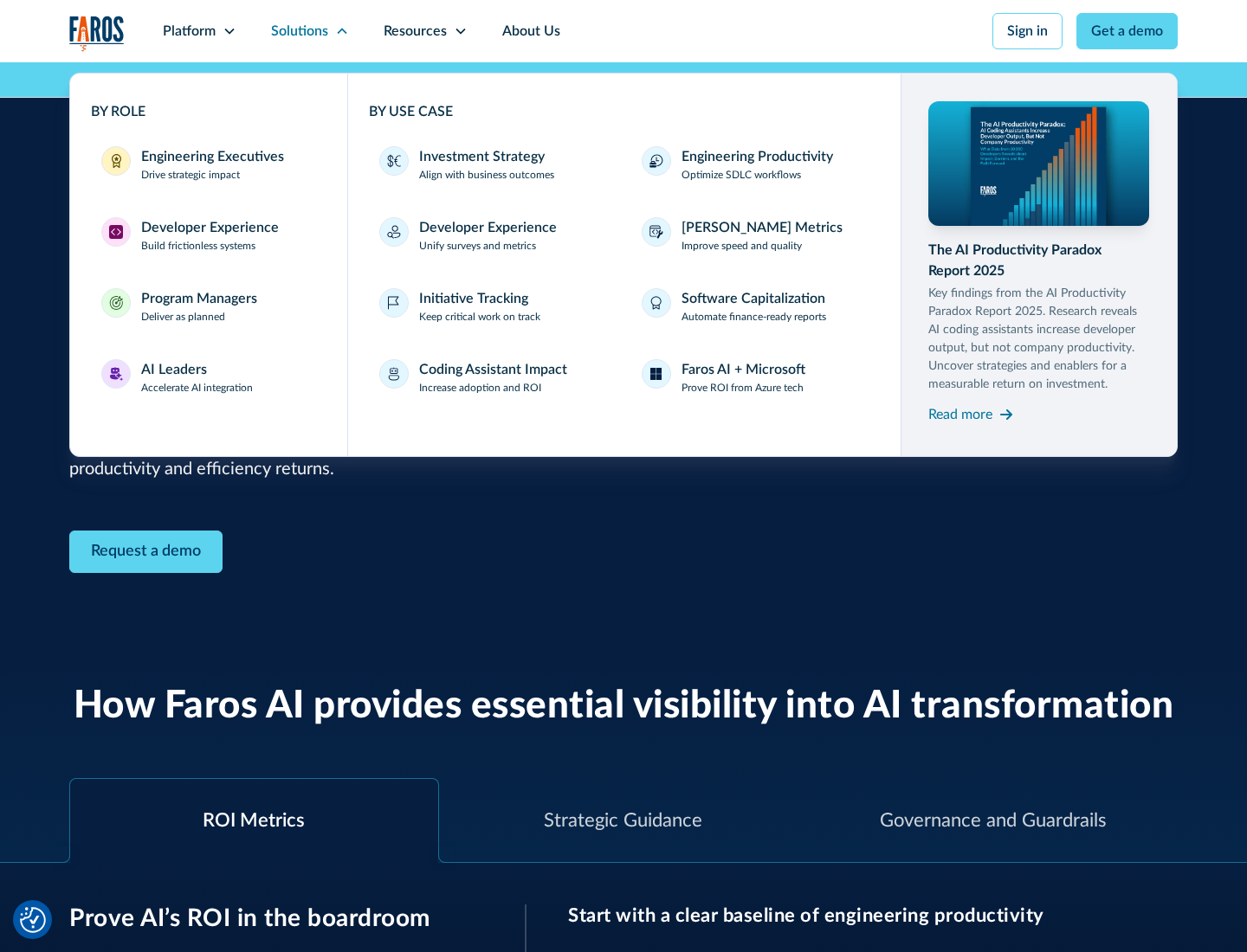
click at [480, 157] on div "Investment Strategy" at bounding box center [483, 157] width 126 height 20
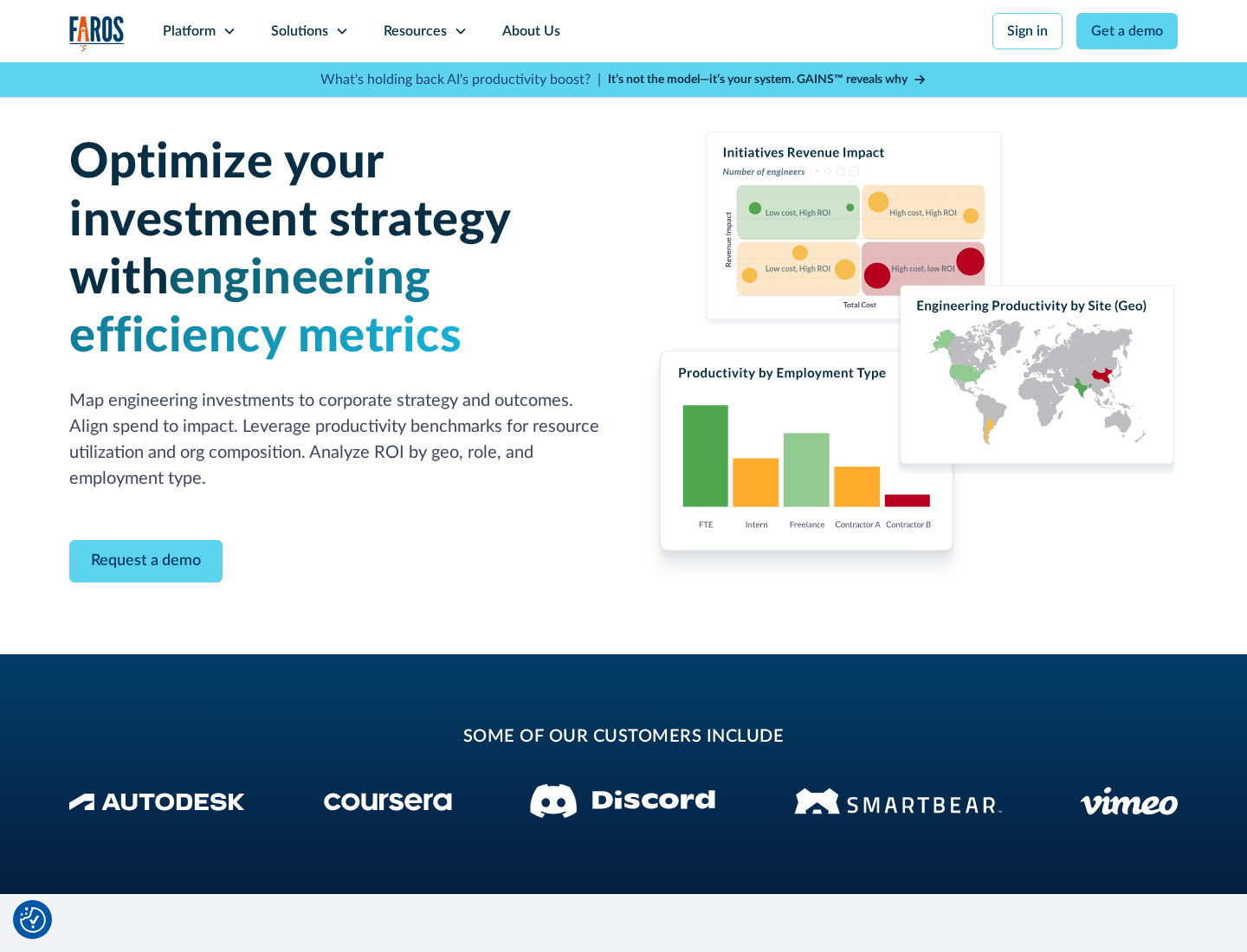
click at [341, 31] on icon at bounding box center [342, 31] width 14 height 14
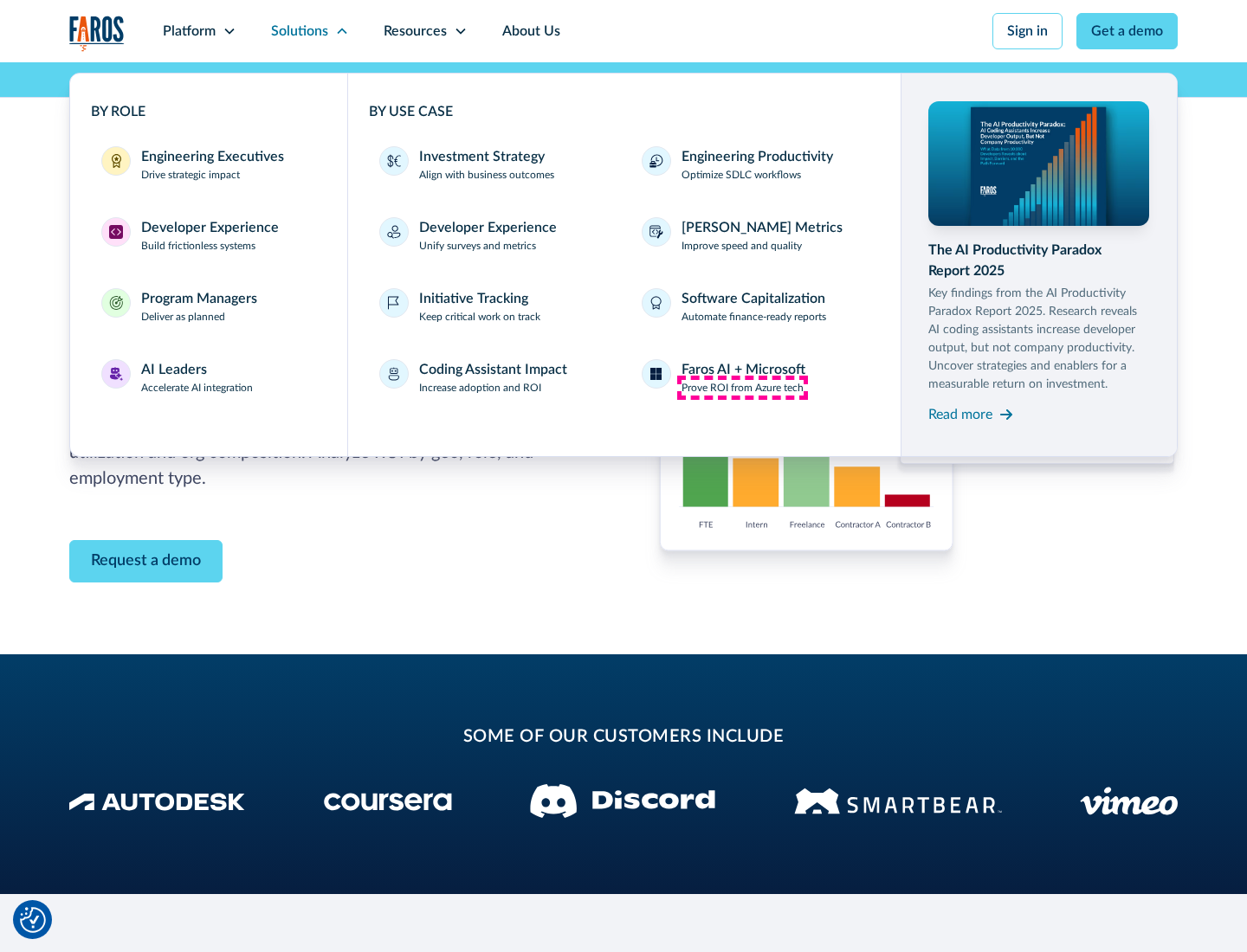
click at [742, 388] on p "Prove ROI from Azure tech" at bounding box center [743, 387] width 122 height 16
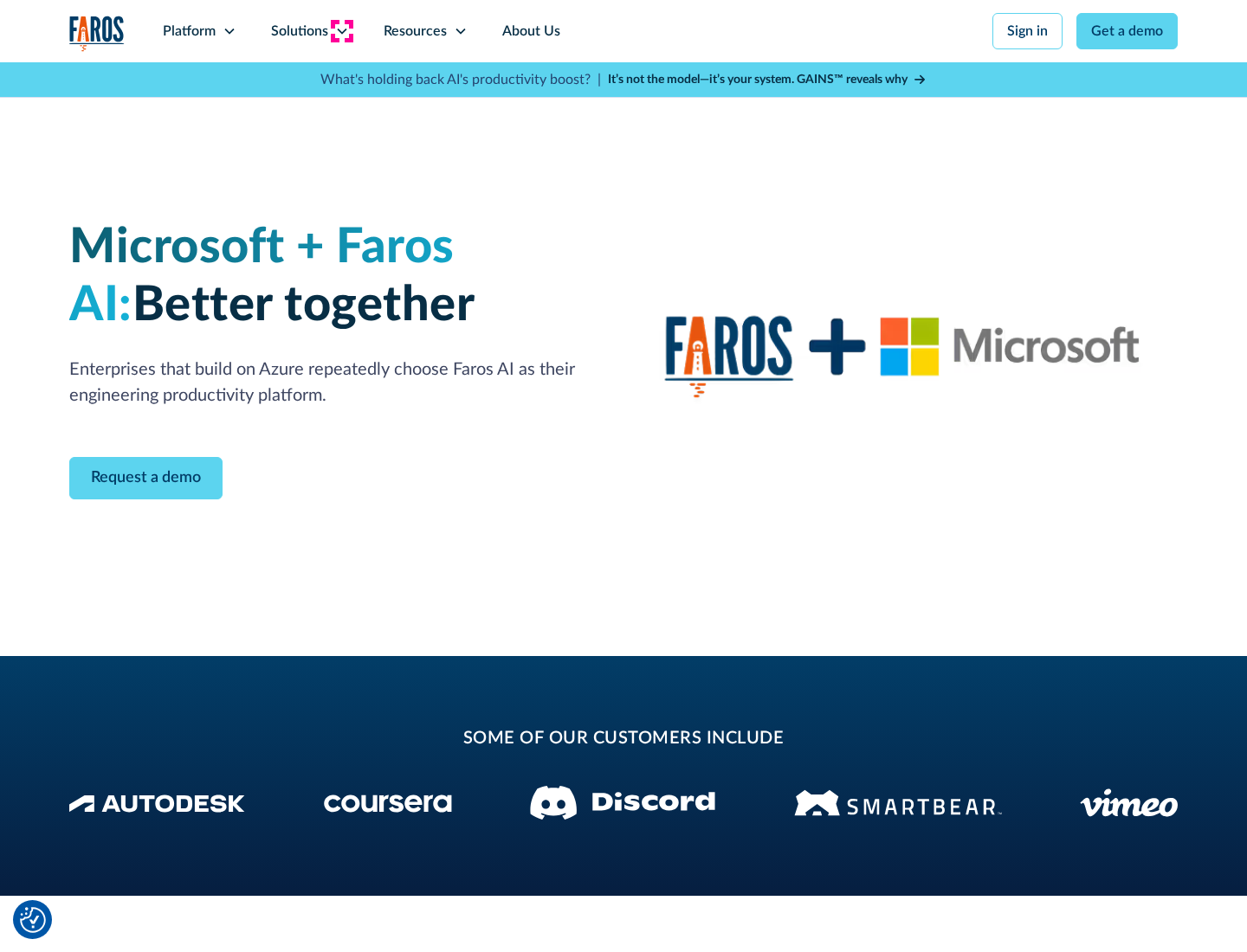
click at [341, 31] on icon at bounding box center [342, 31] width 14 height 14
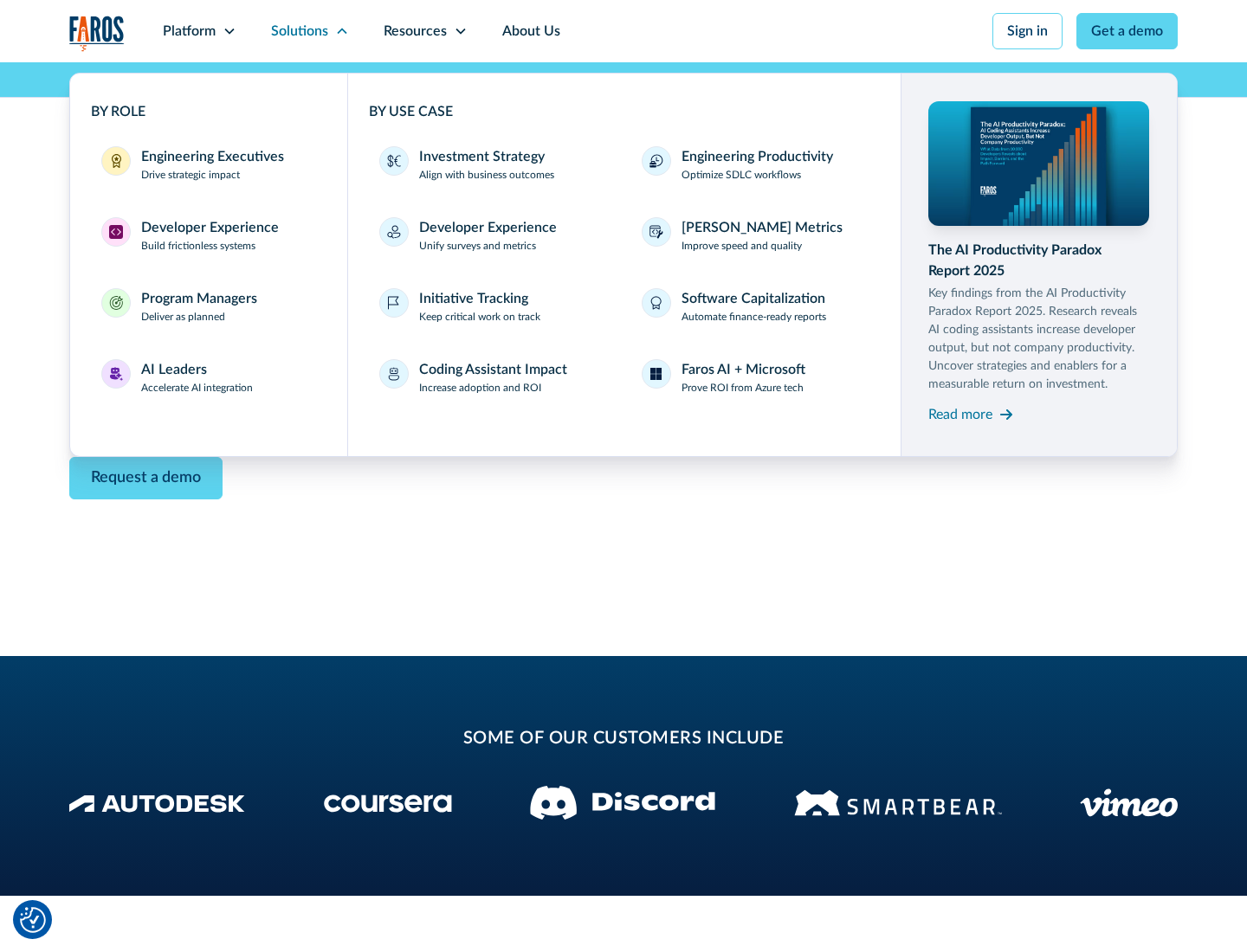
click at [961, 414] on div "Read more" at bounding box center [960, 415] width 64 height 20
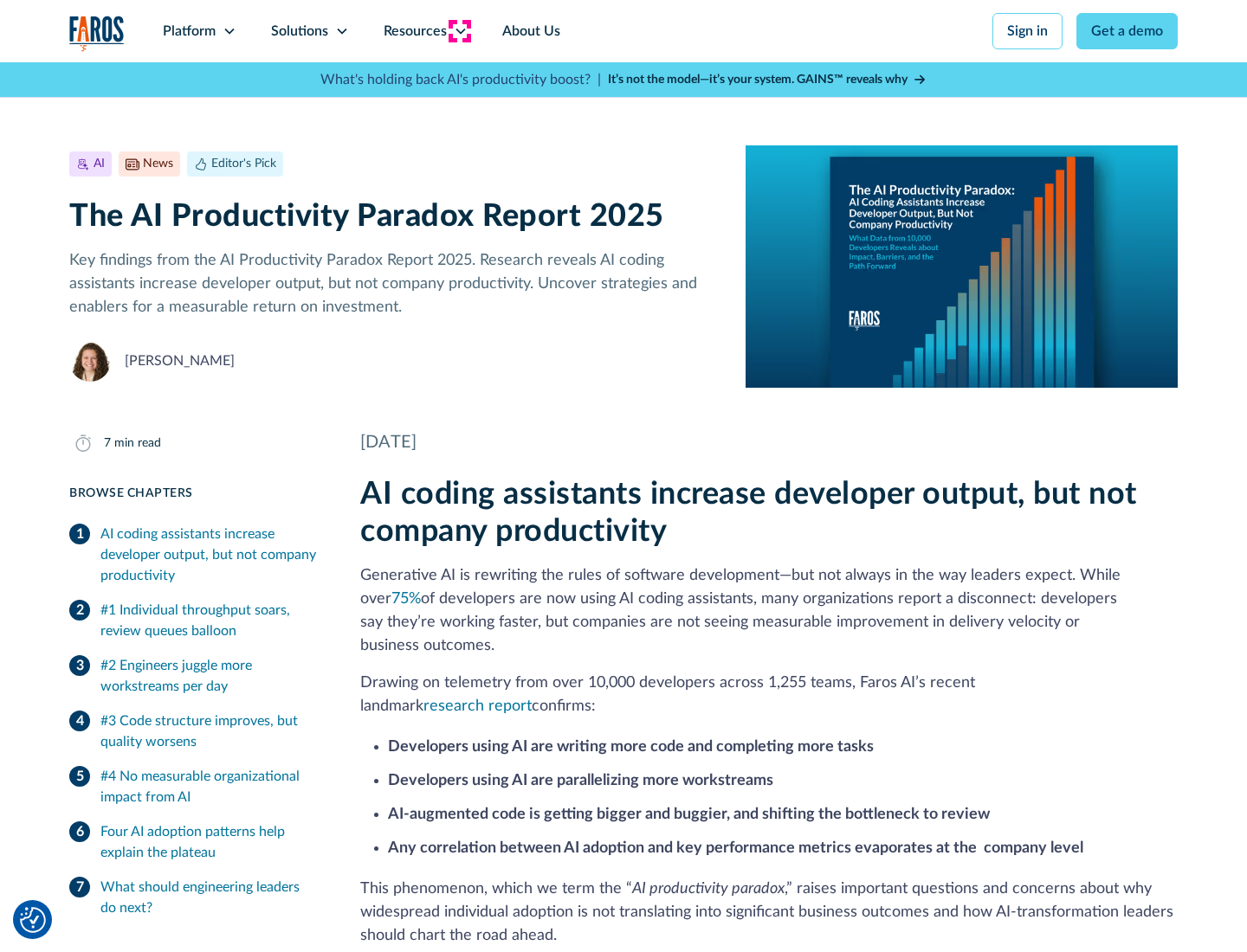
click at [460, 31] on icon at bounding box center [460, 31] width 14 height 14
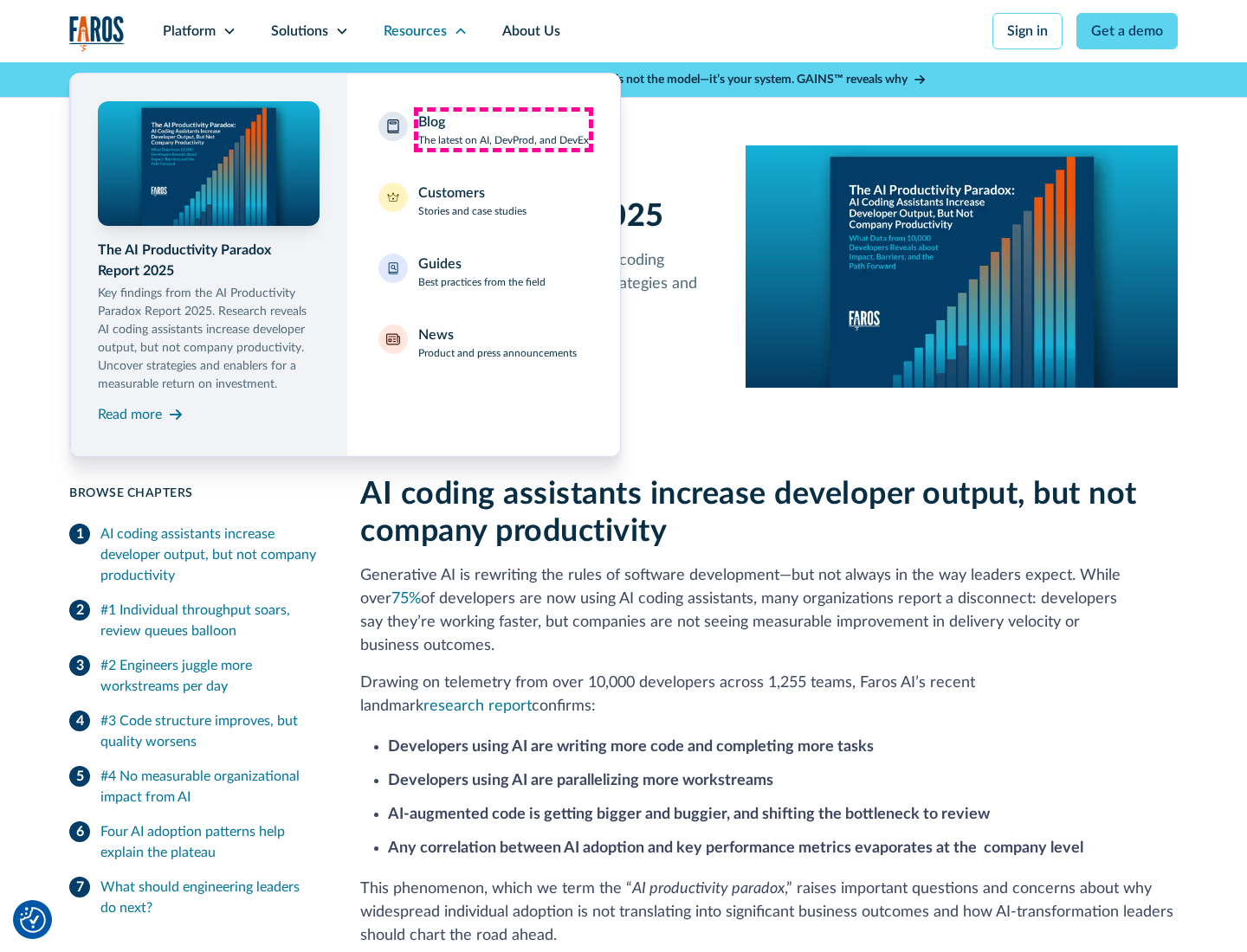
click at [503, 130] on div "Blog The latest on AI, DevProd, and DevEx" at bounding box center [504, 130] width 170 height 36
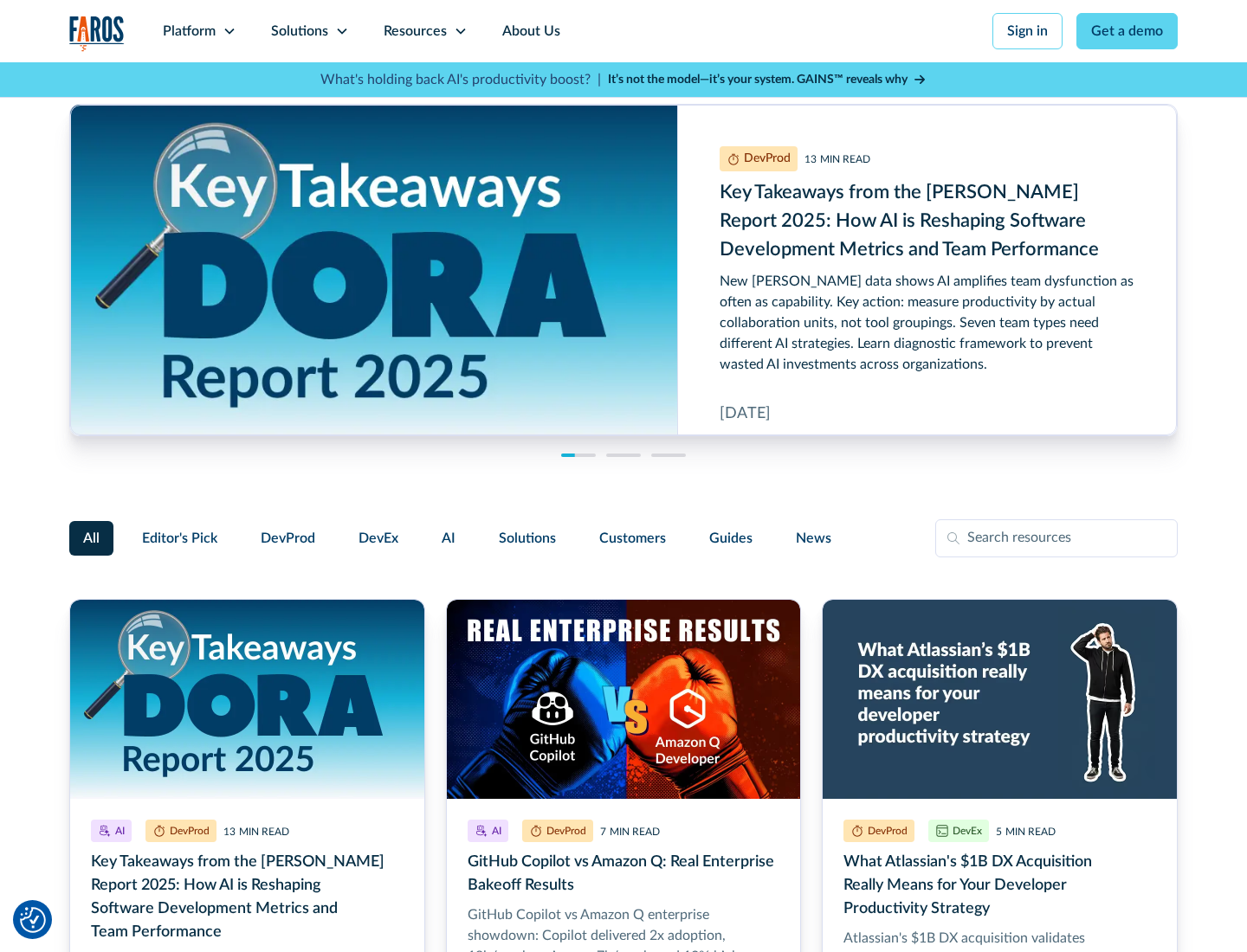
click at [1127, 31] on link "Get a demo" at bounding box center [1127, 31] width 101 height 36
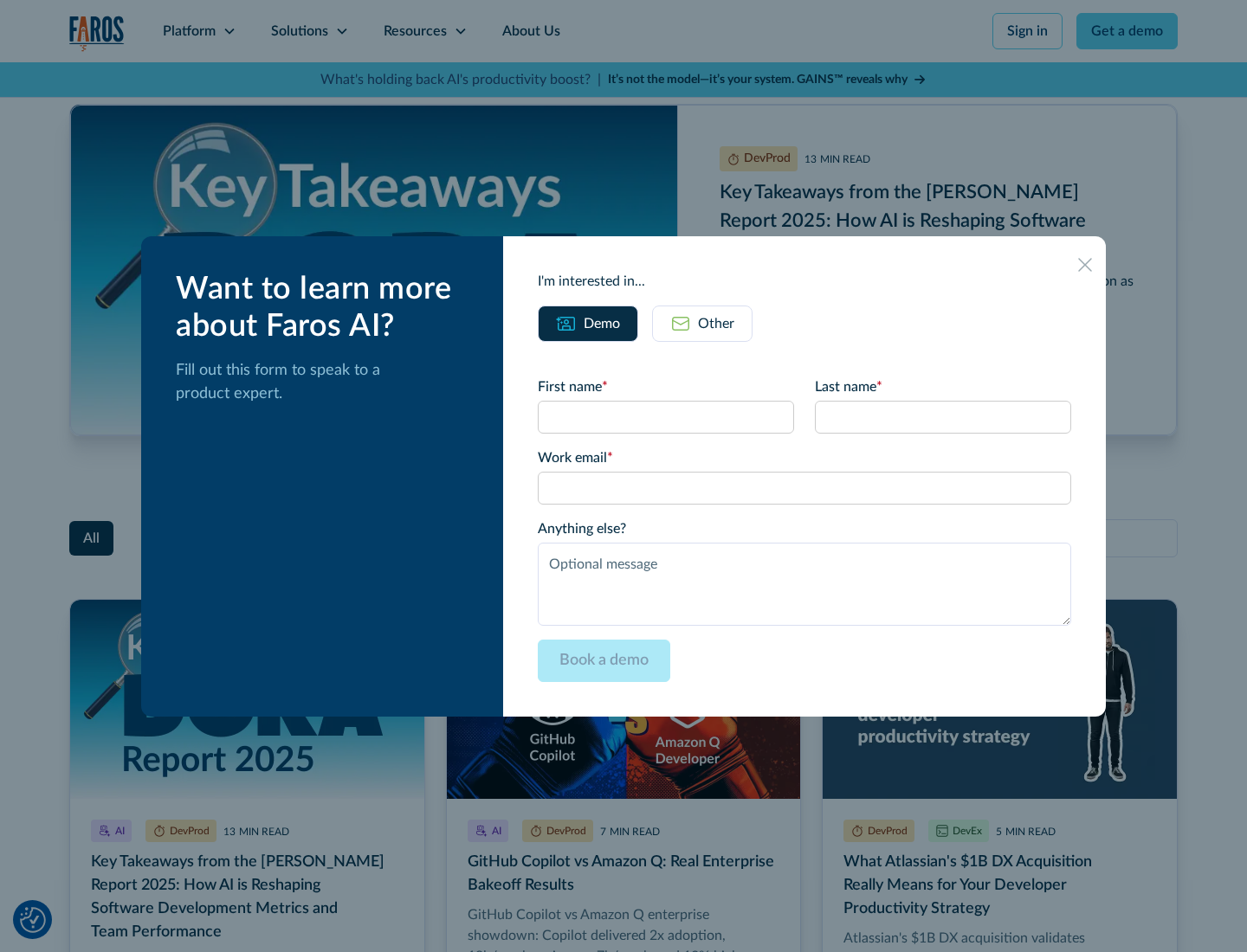
click at [702, 323] on div "Other" at bounding box center [716, 323] width 36 height 20
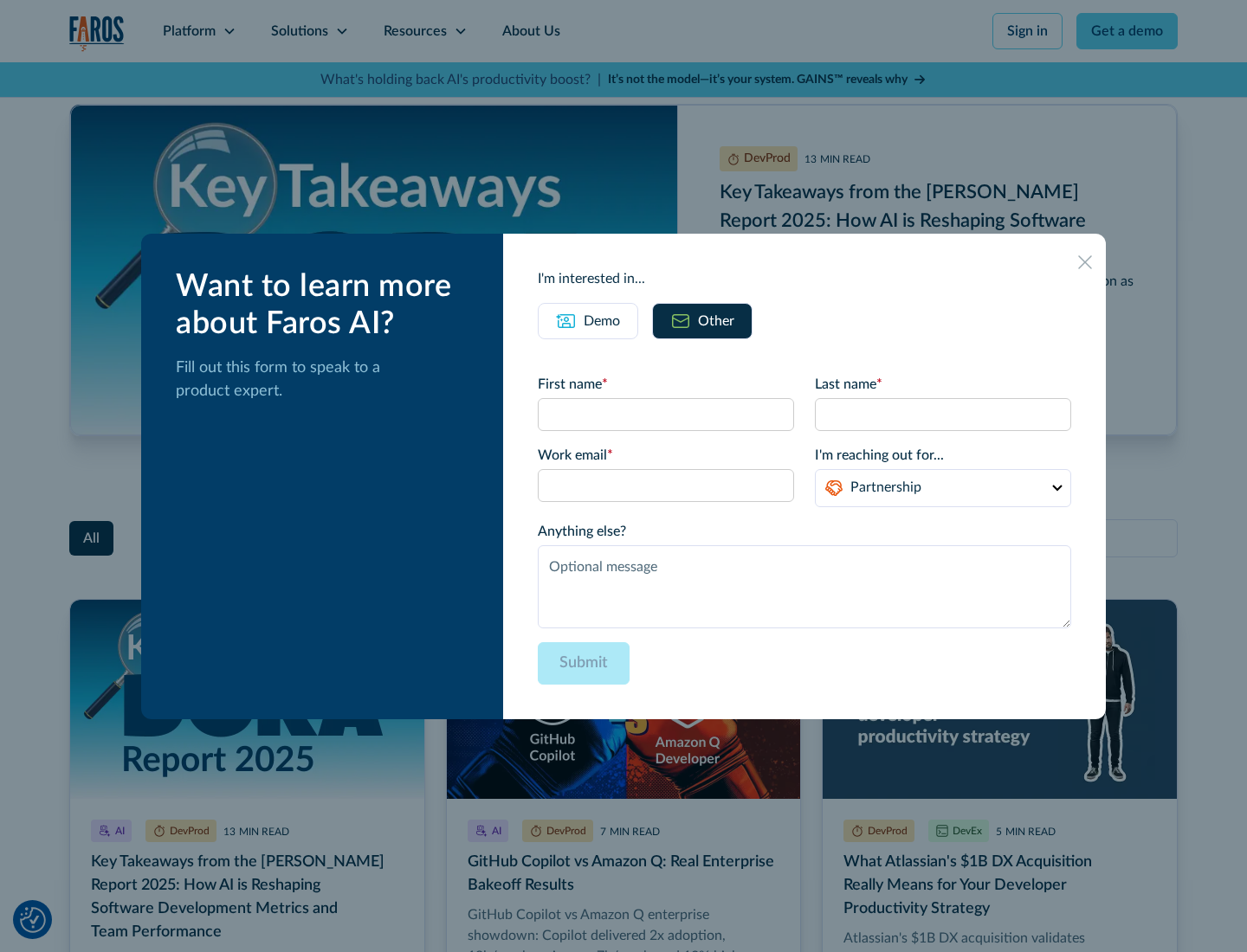
click at [1085, 261] on icon at bounding box center [1085, 262] width 14 height 14
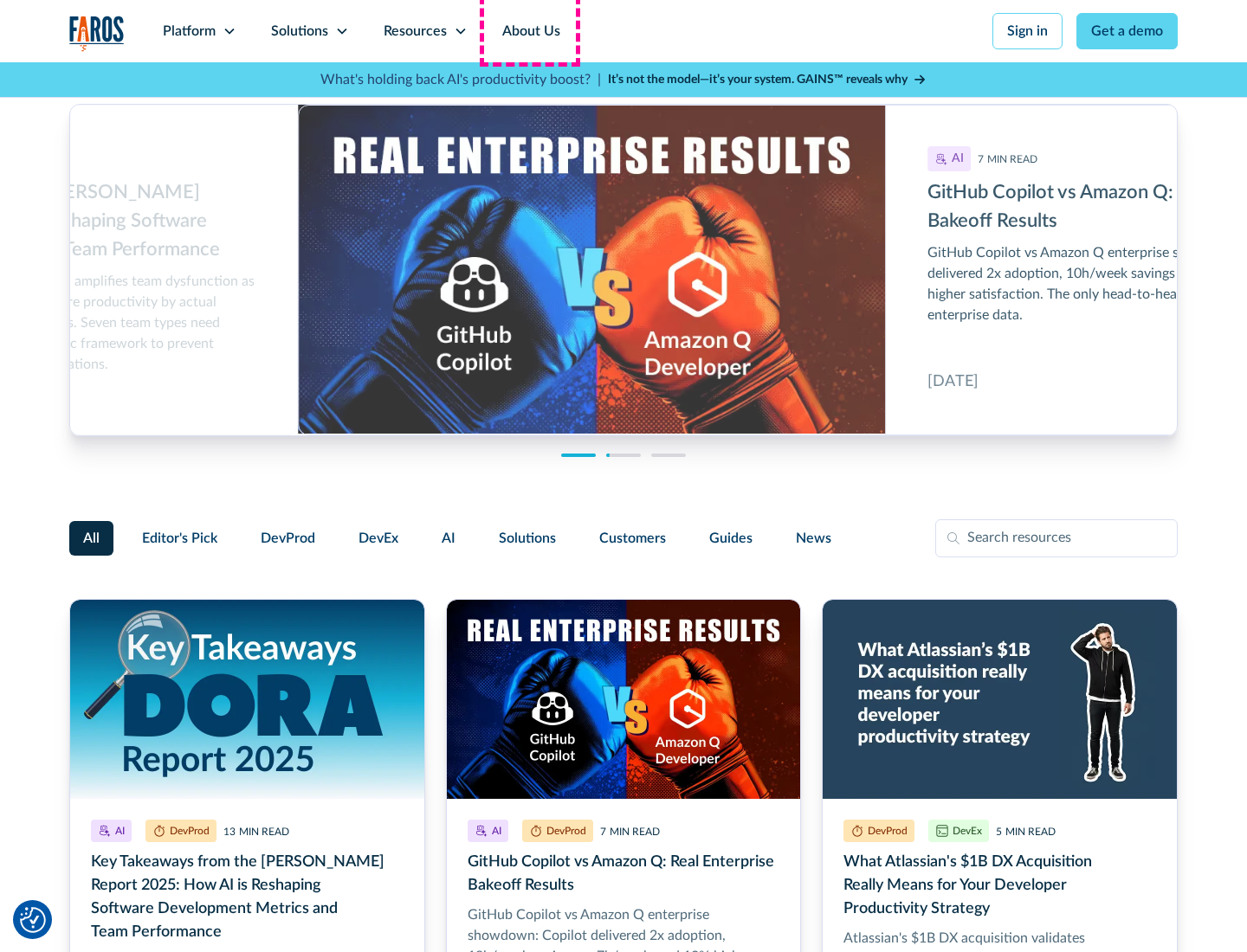
click at [529, 31] on link "About Us" at bounding box center [532, 31] width 93 height 62
